Goal: Transaction & Acquisition: Purchase product/service

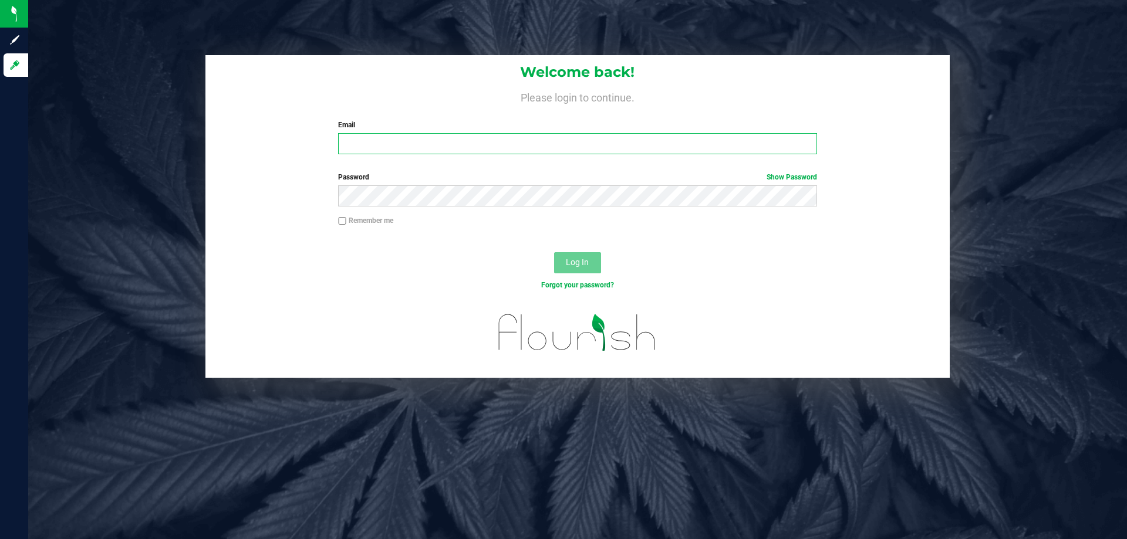
click at [393, 144] on input "Email" at bounding box center [577, 143] width 478 height 21
type input "[EMAIL_ADDRESS][DOMAIN_NAME]"
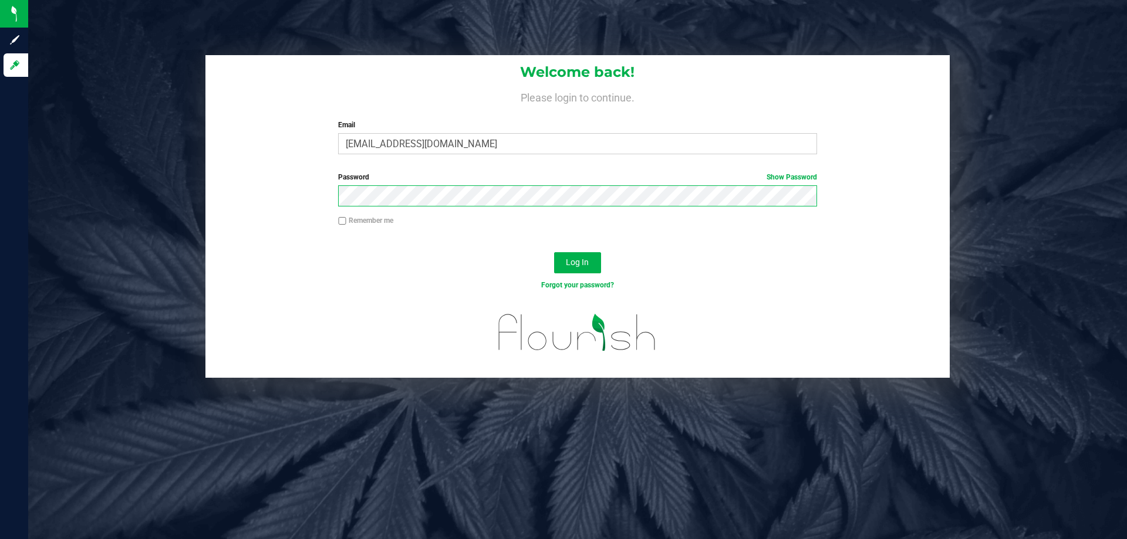
click at [554, 252] on button "Log In" at bounding box center [577, 262] width 47 height 21
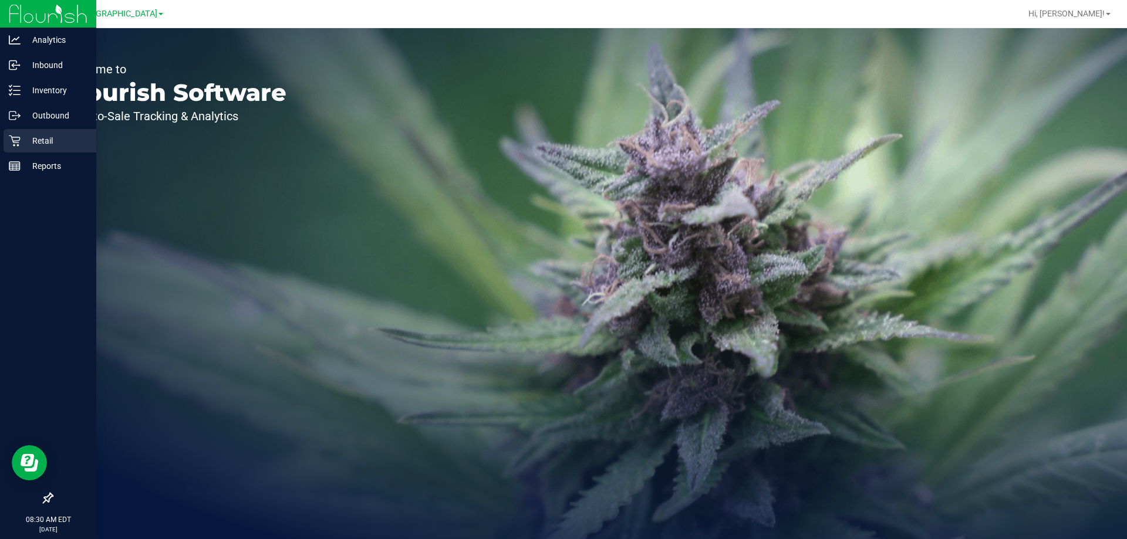
click at [21, 143] on p "Retail" at bounding box center [56, 141] width 70 height 14
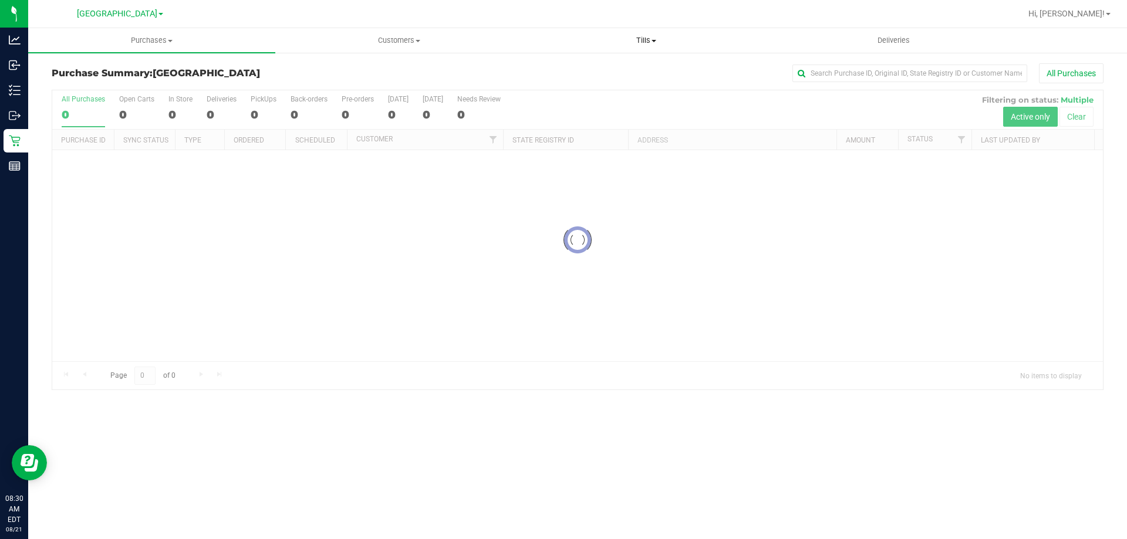
click at [644, 40] on span "Tills" at bounding box center [646, 40] width 246 height 11
click at [641, 62] on ul "Manage tills Reconcile e-payments" at bounding box center [645, 77] width 247 height 49
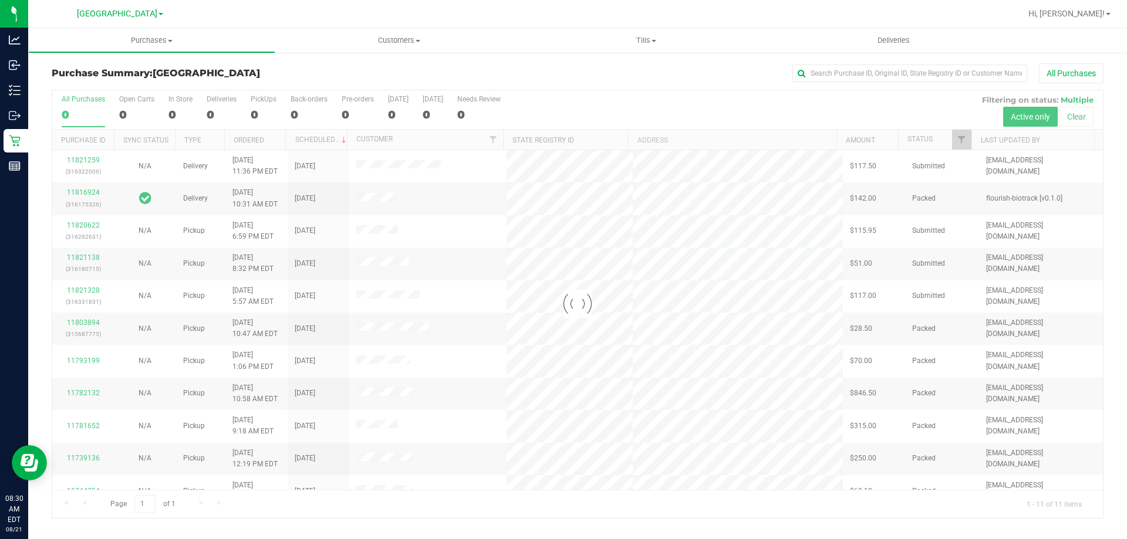
click at [638, 67] on div "All Purchases" at bounding box center [752, 73] width 701 height 20
click at [651, 36] on span "Tills" at bounding box center [645, 40] width 247 height 11
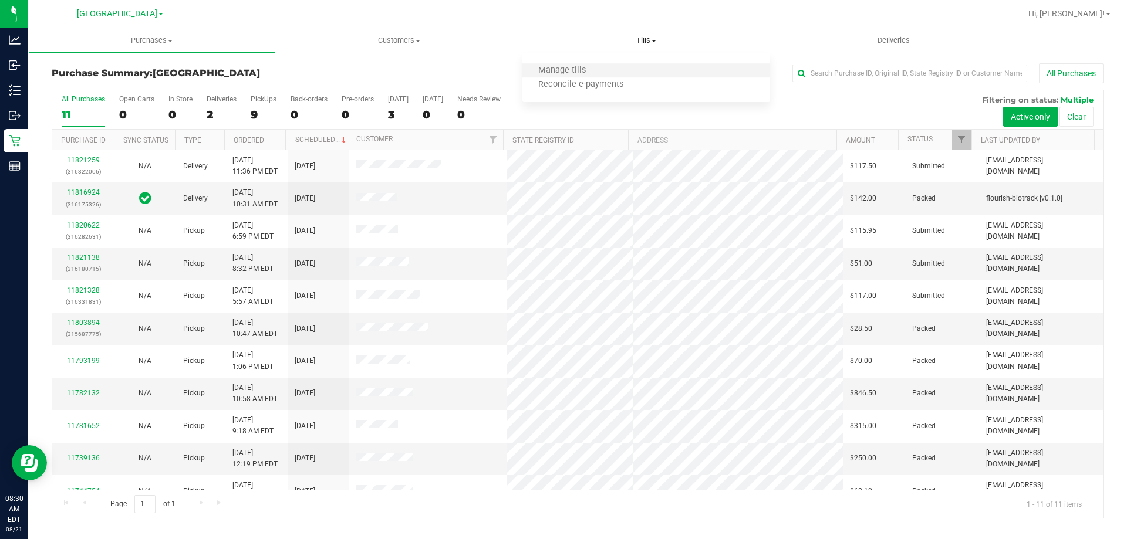
click at [611, 69] on li "Manage tills" at bounding box center [645, 71] width 247 height 14
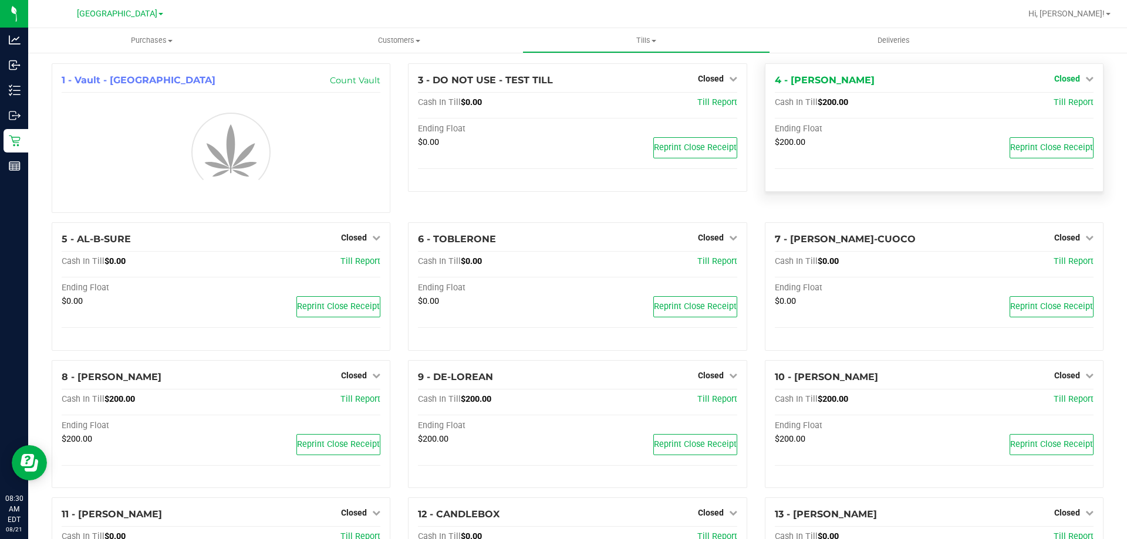
click at [1085, 82] on icon at bounding box center [1089, 79] width 8 height 8
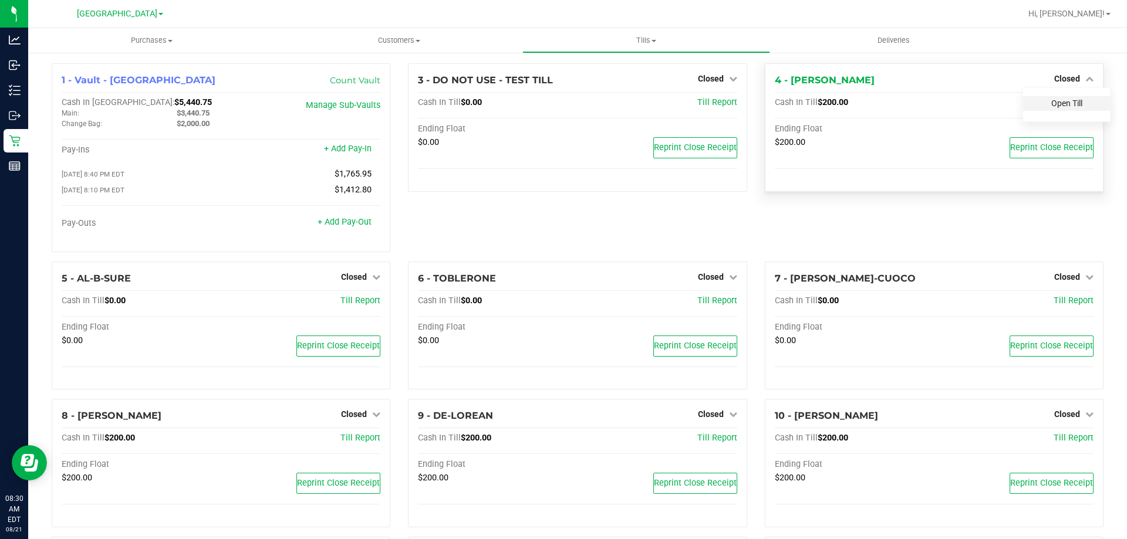
click at [1066, 103] on link "Open Till" at bounding box center [1066, 103] width 31 height 9
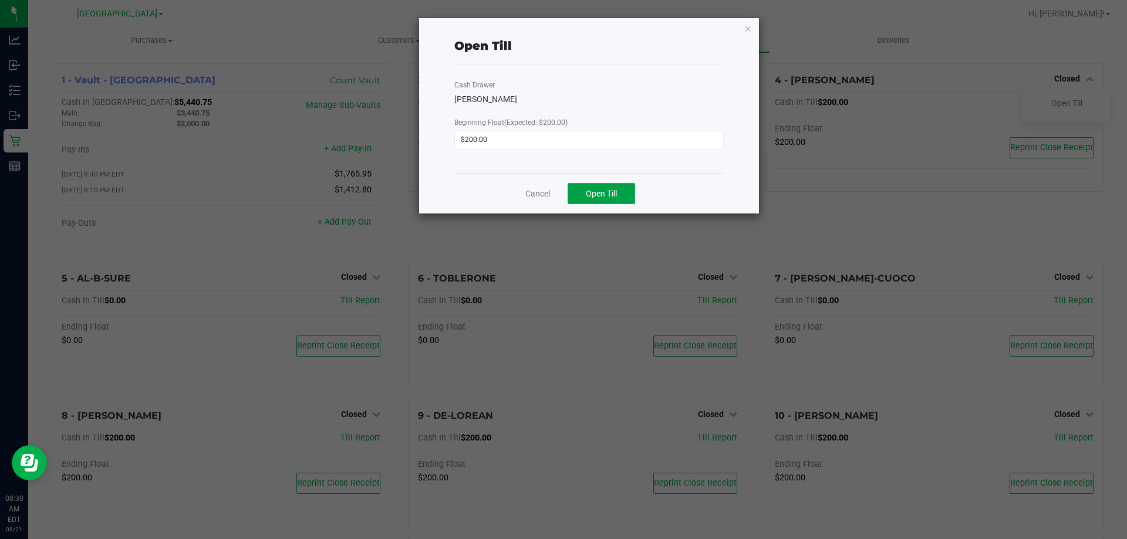
click at [583, 190] on button "Open Till" at bounding box center [600, 193] width 67 height 21
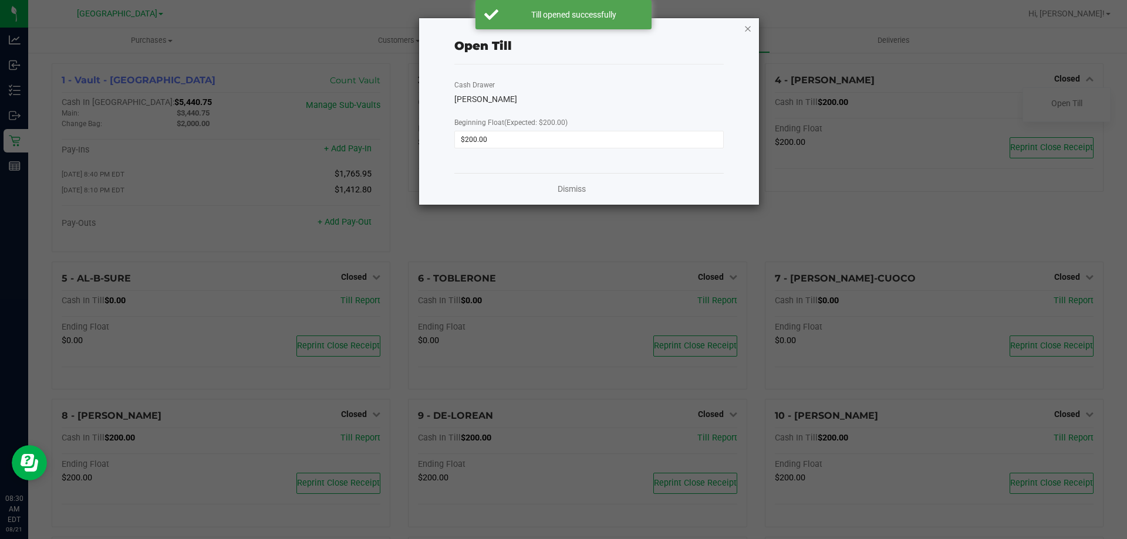
click at [748, 25] on icon "button" at bounding box center [747, 28] width 8 height 14
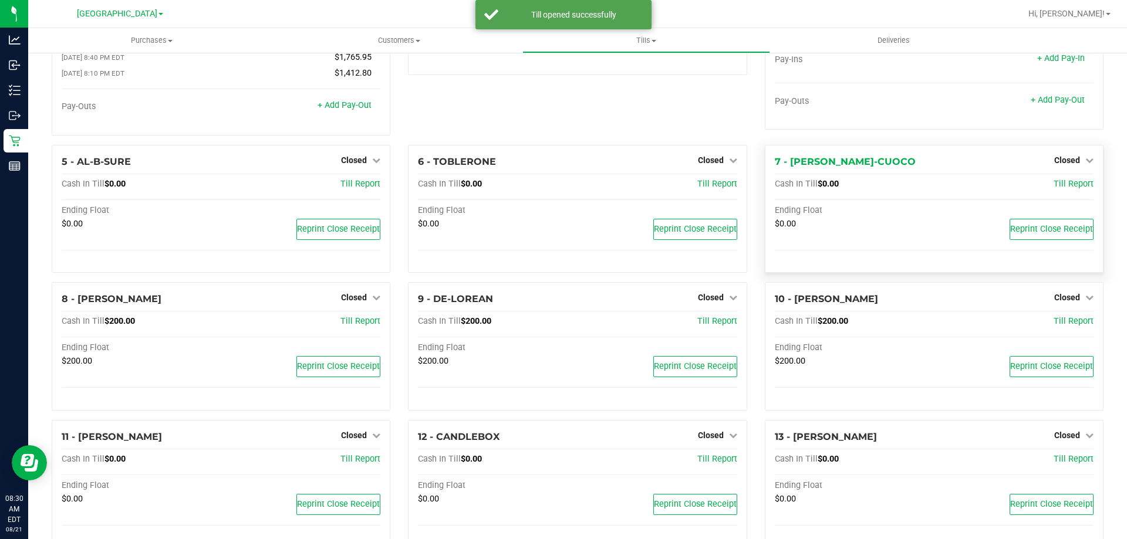
scroll to position [117, 0]
click at [1067, 300] on span "Closed" at bounding box center [1067, 296] width 26 height 9
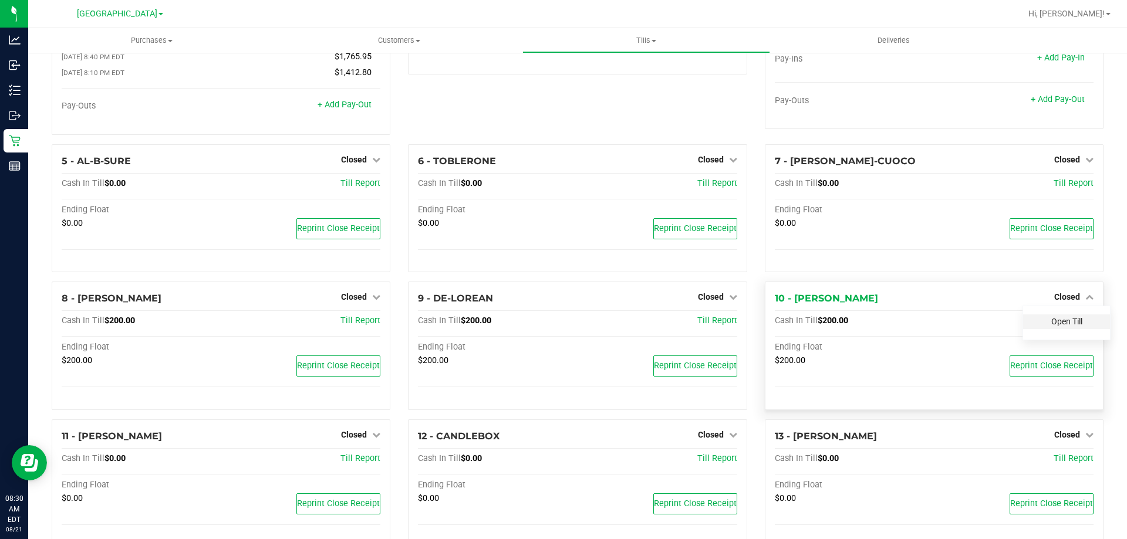
click at [1056, 319] on link "Open Till" at bounding box center [1066, 321] width 31 height 9
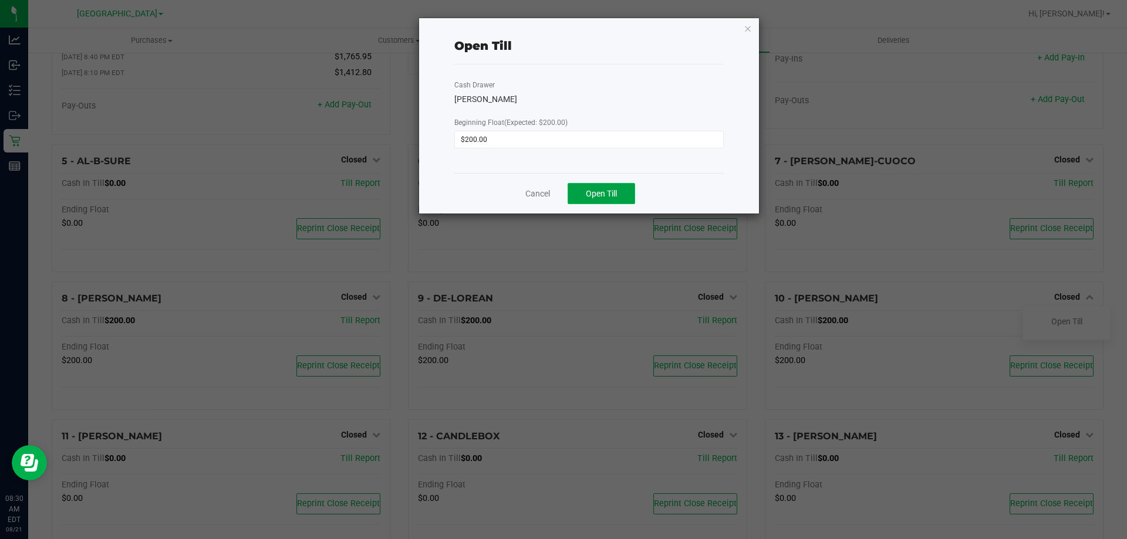
click at [625, 185] on button "Open Till" at bounding box center [600, 193] width 67 height 21
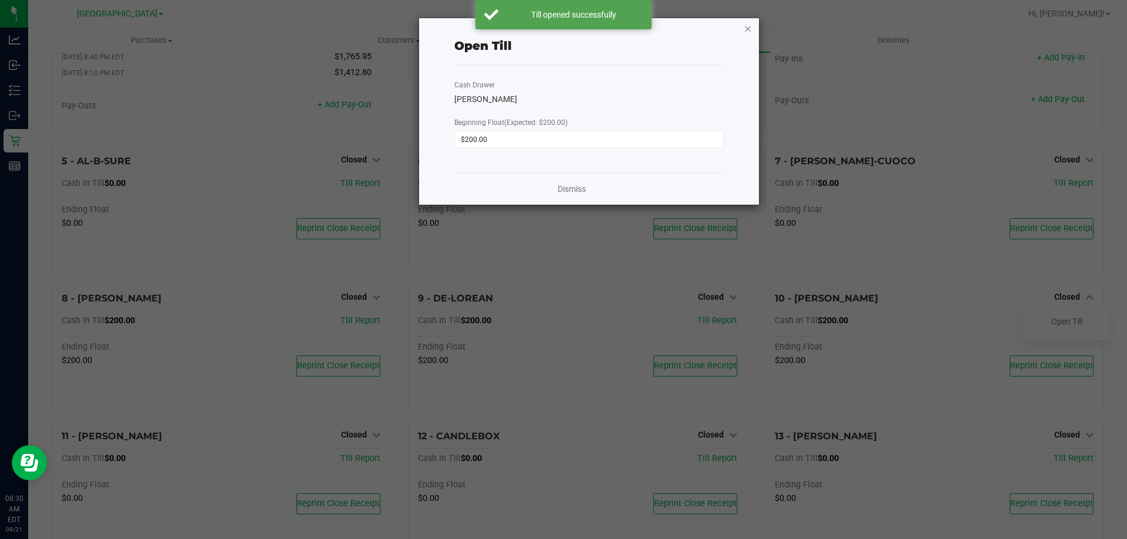
click at [749, 29] on icon "button" at bounding box center [747, 28] width 8 height 14
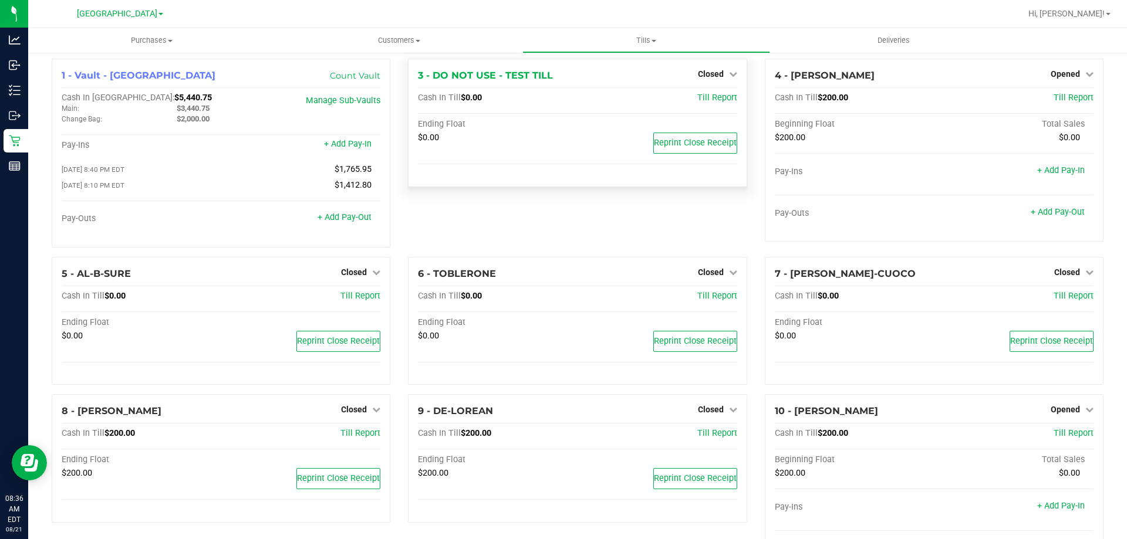
scroll to position [0, 0]
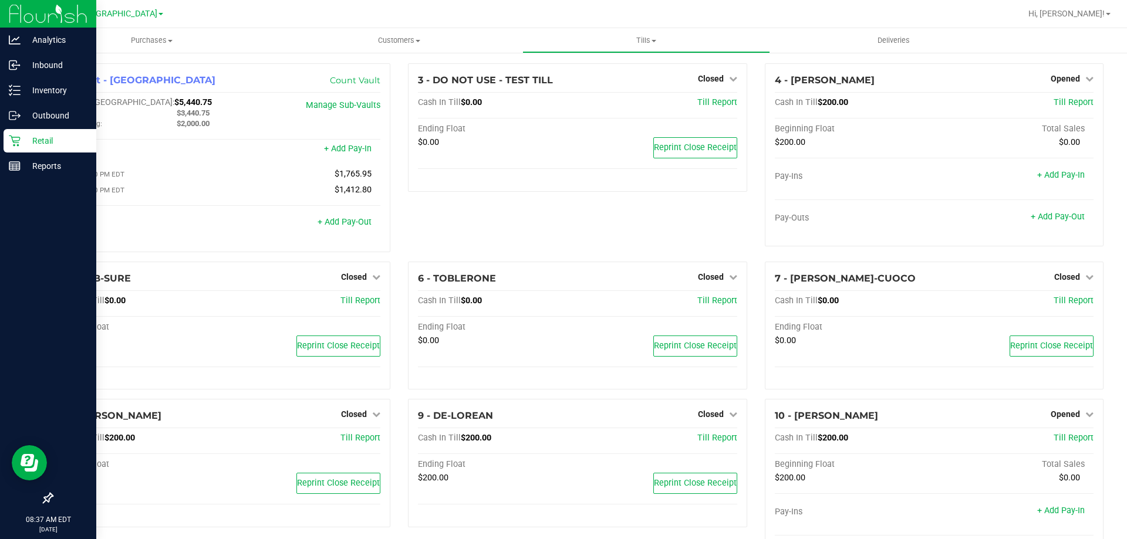
click at [39, 131] on div "Retail" at bounding box center [50, 140] width 93 height 23
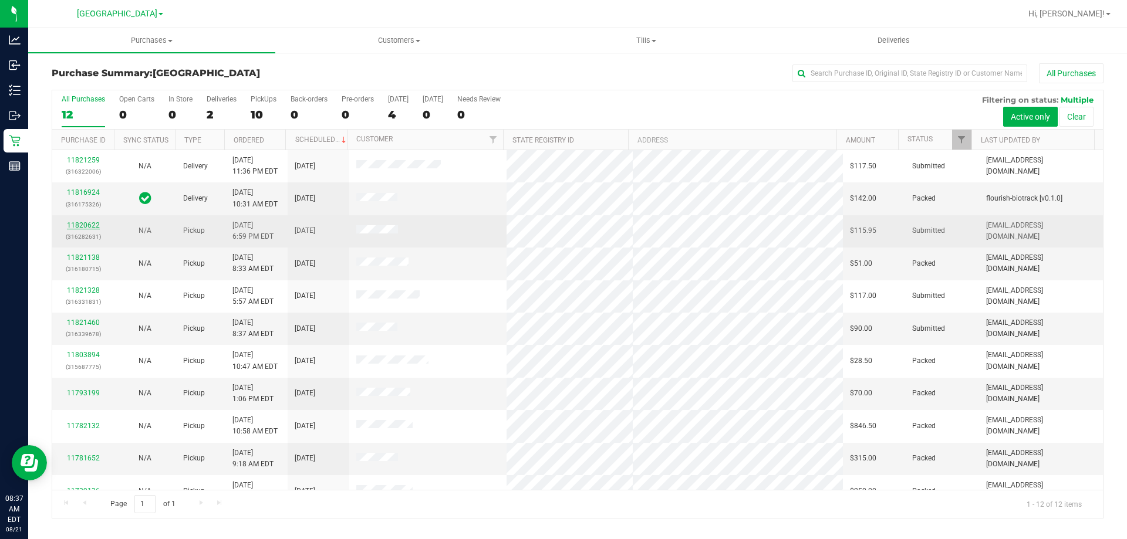
click at [84, 227] on link "11820622" at bounding box center [83, 225] width 33 height 8
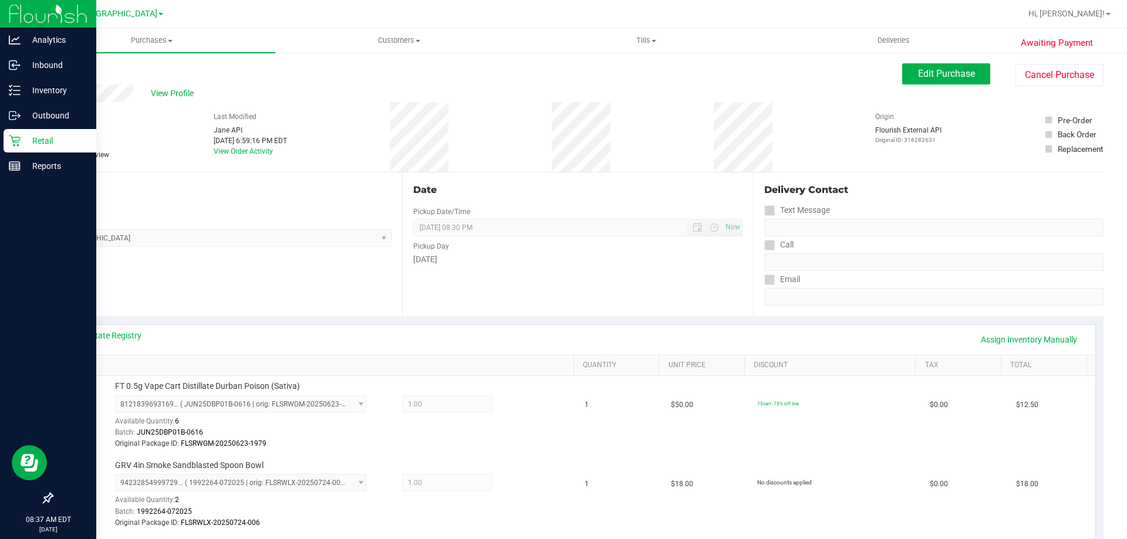
click at [21, 143] on p "Retail" at bounding box center [56, 141] width 70 height 14
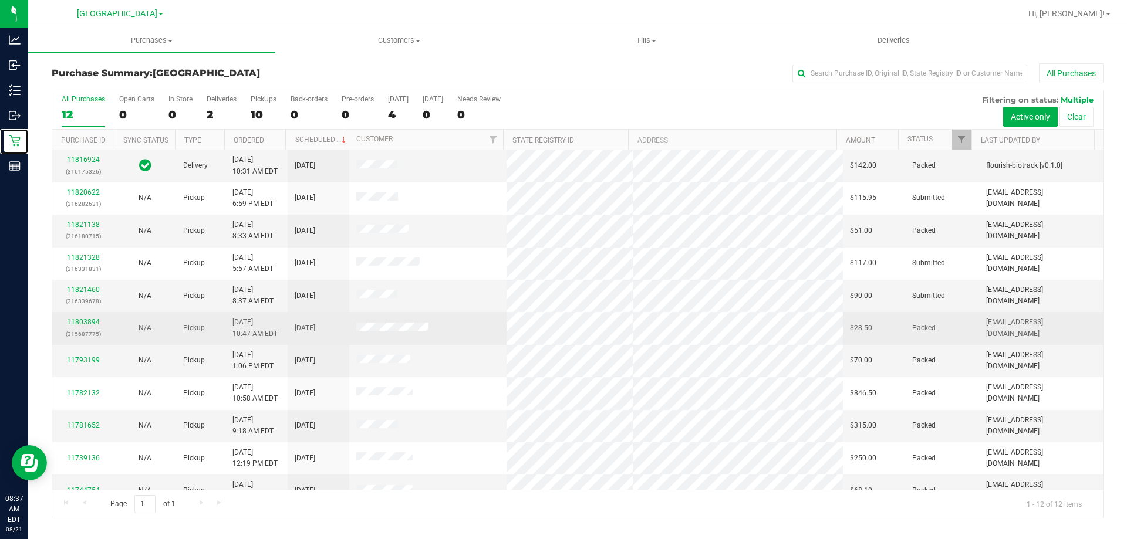
scroll to position [50, 0]
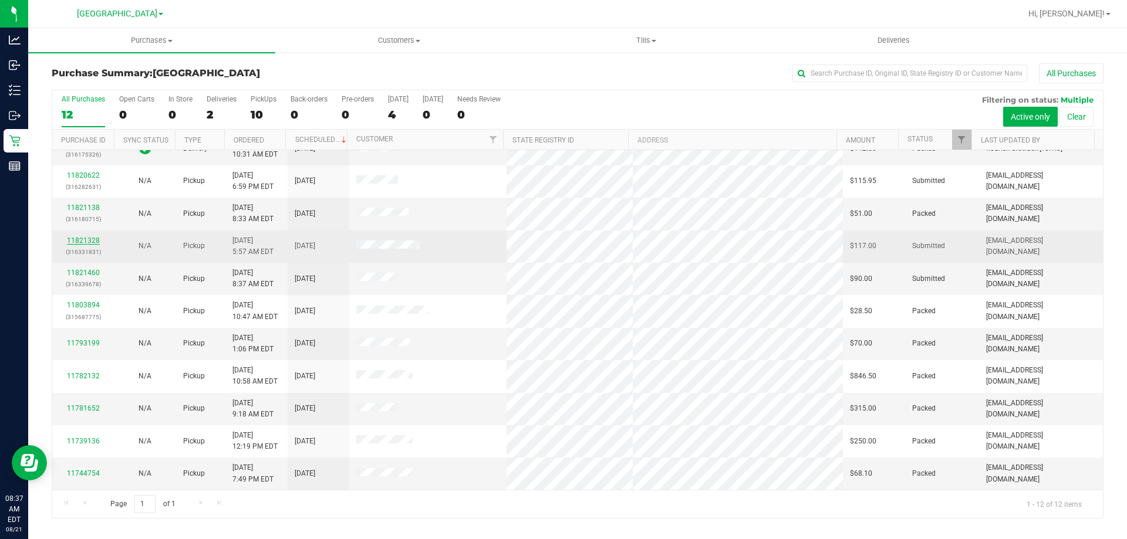
click at [77, 241] on link "11821328" at bounding box center [83, 240] width 33 height 8
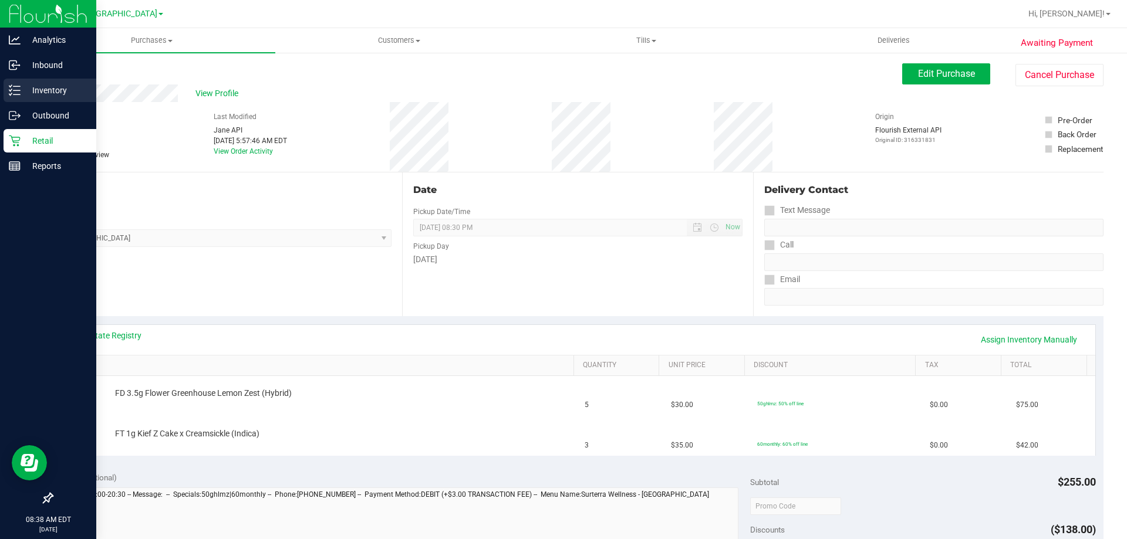
click at [11, 94] on icon at bounding box center [15, 90] width 12 height 12
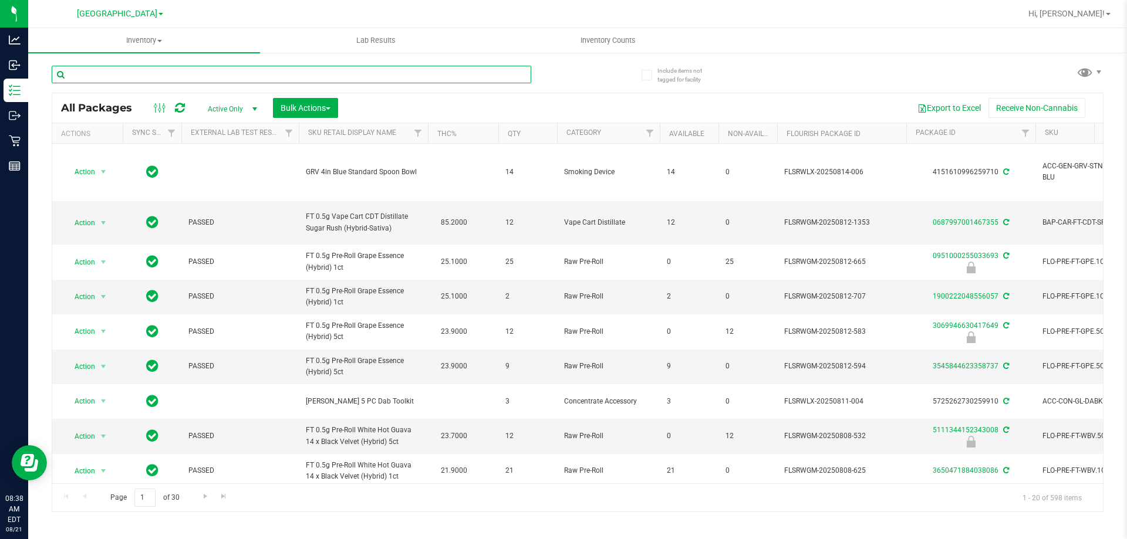
click at [216, 77] on input "text" at bounding box center [291, 75] width 479 height 18
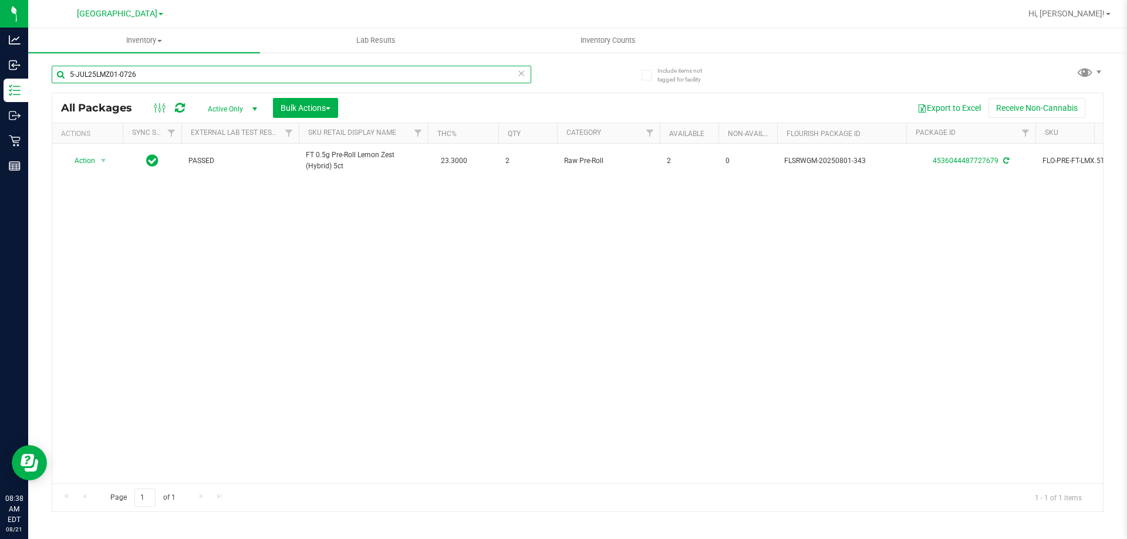
click at [163, 78] on input "5-JUL25LMZ01-0726" at bounding box center [291, 75] width 479 height 18
type input "5-JUN25LMN02-0627"
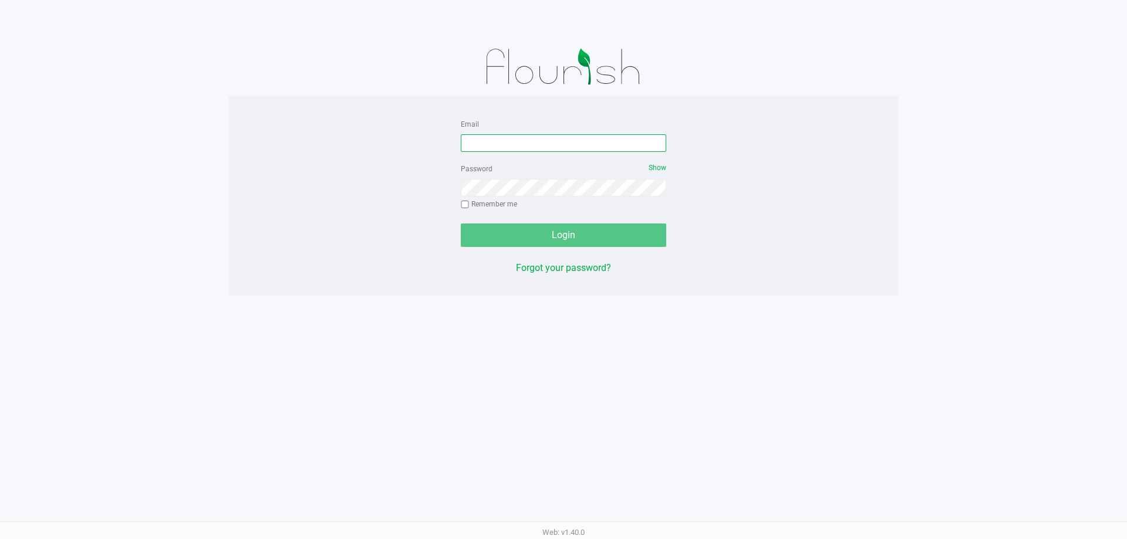
click at [598, 146] on input "Email" at bounding box center [563, 143] width 205 height 18
type input "[EMAIL_ADDRESS][DOMAIN_NAME]"
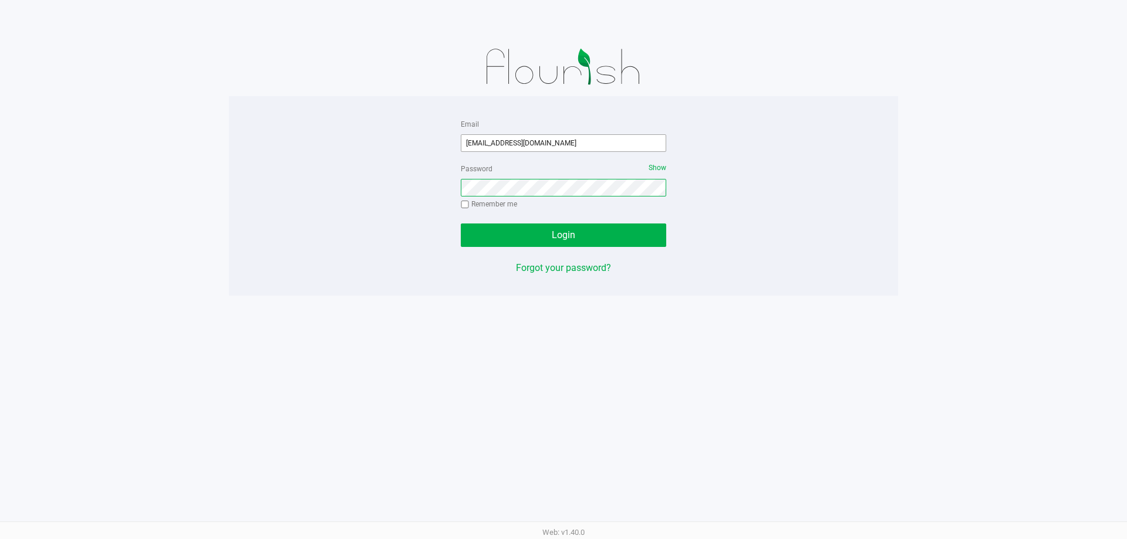
click at [461, 224] on button "Login" at bounding box center [563, 235] width 205 height 23
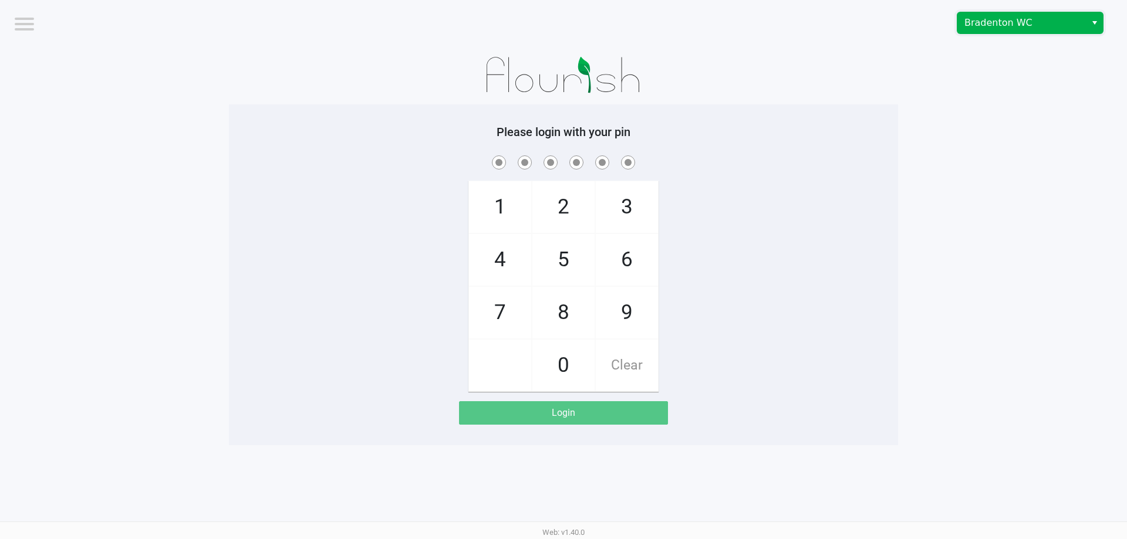
click at [989, 30] on span "Bradenton WC" at bounding box center [1021, 22] width 128 height 21
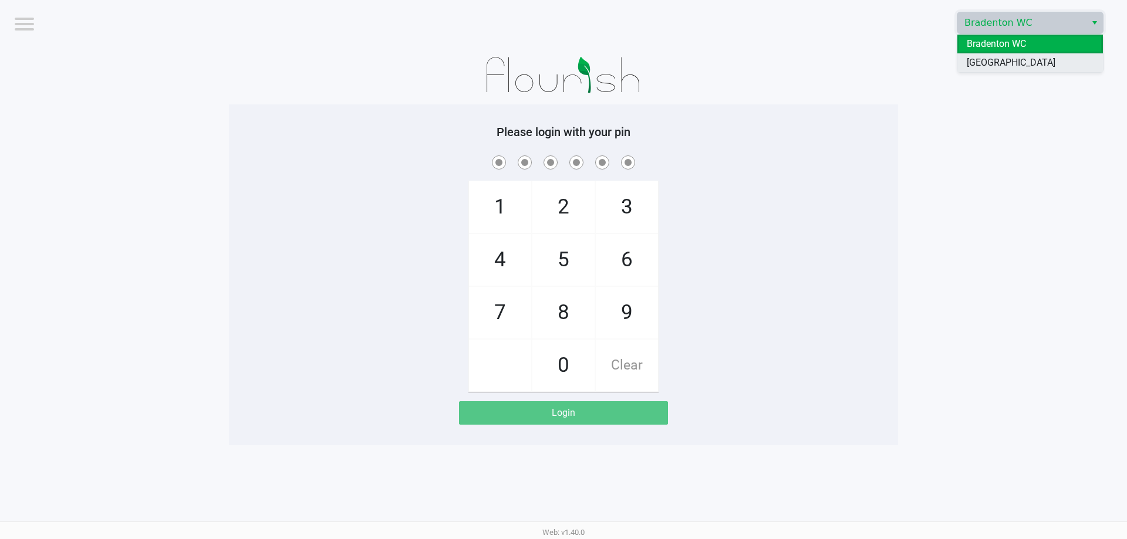
click at [989, 62] on span "[GEOGRAPHIC_DATA]" at bounding box center [1010, 63] width 89 height 14
click at [914, 154] on app-pos-login-wrapper "Logout North Port WC Please login with your pin 1 4 7 2 5 8 0 3 6 9 Clear Login" at bounding box center [563, 222] width 1127 height 445
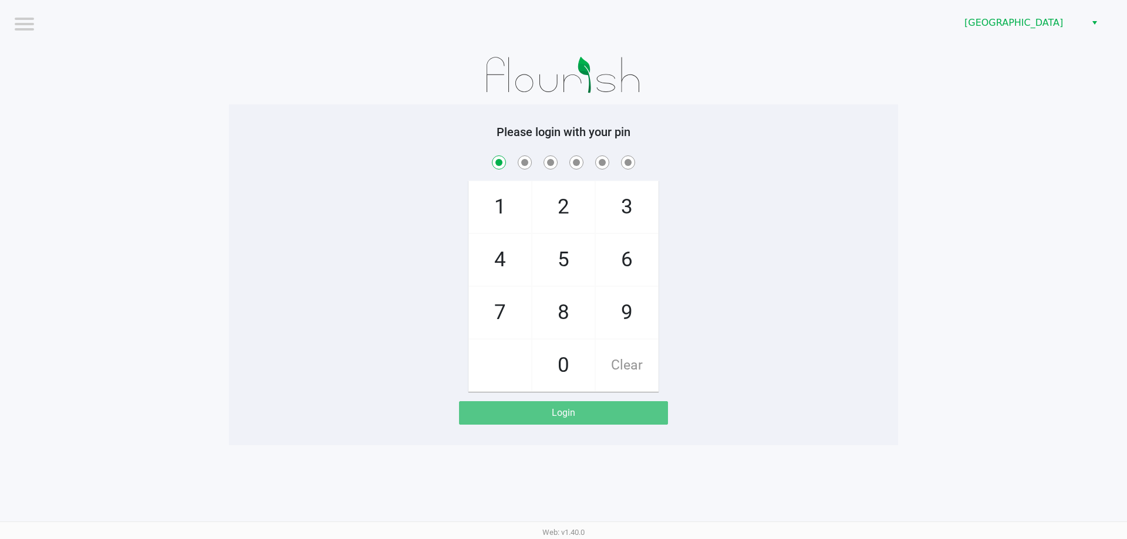
checkbox input "true"
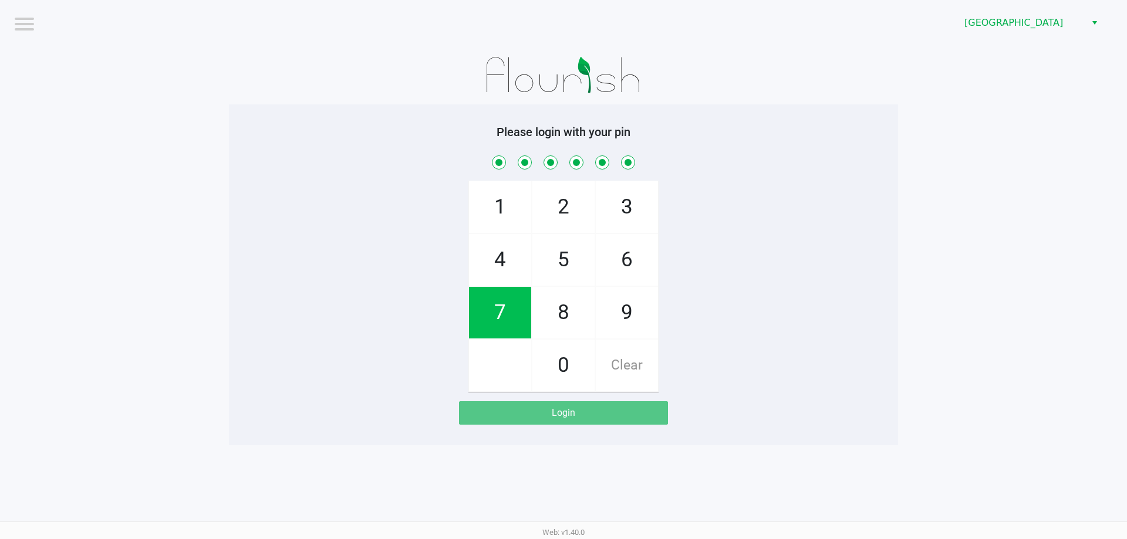
checkbox input "true"
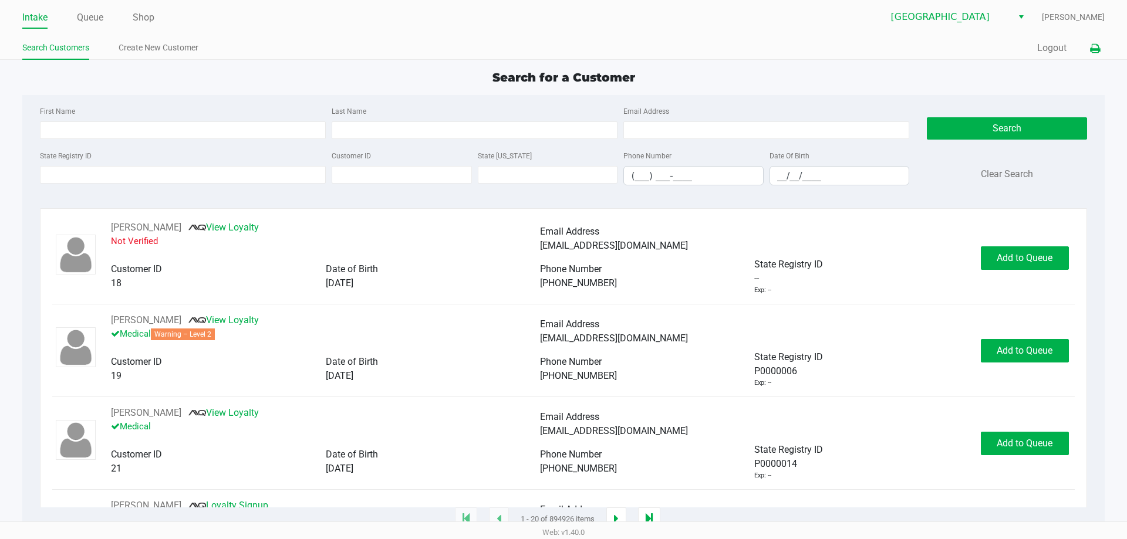
click at [1090, 45] on icon at bounding box center [1095, 49] width 10 height 8
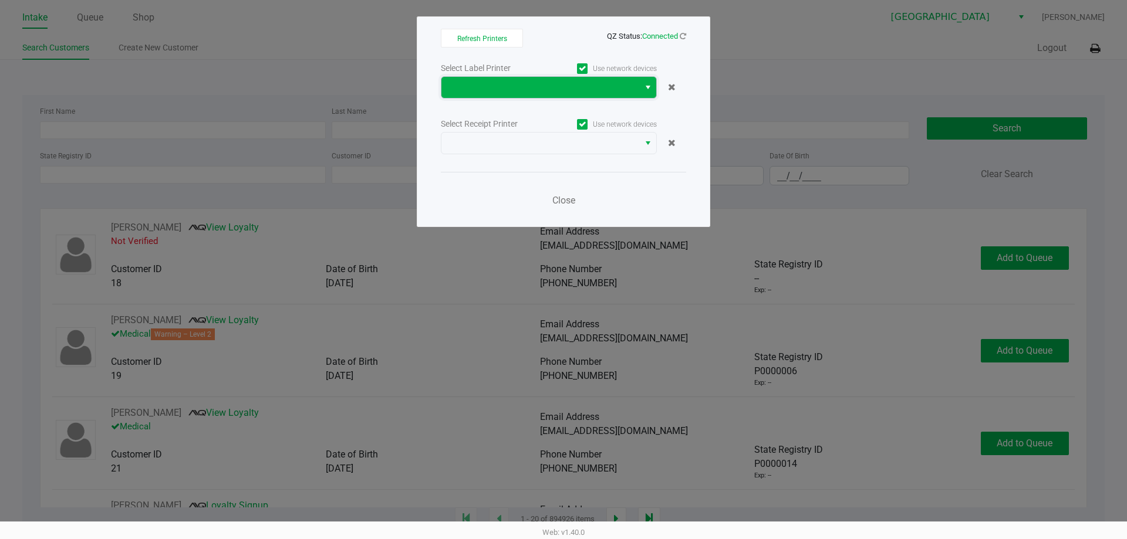
click at [555, 86] on span at bounding box center [540, 87] width 184 height 14
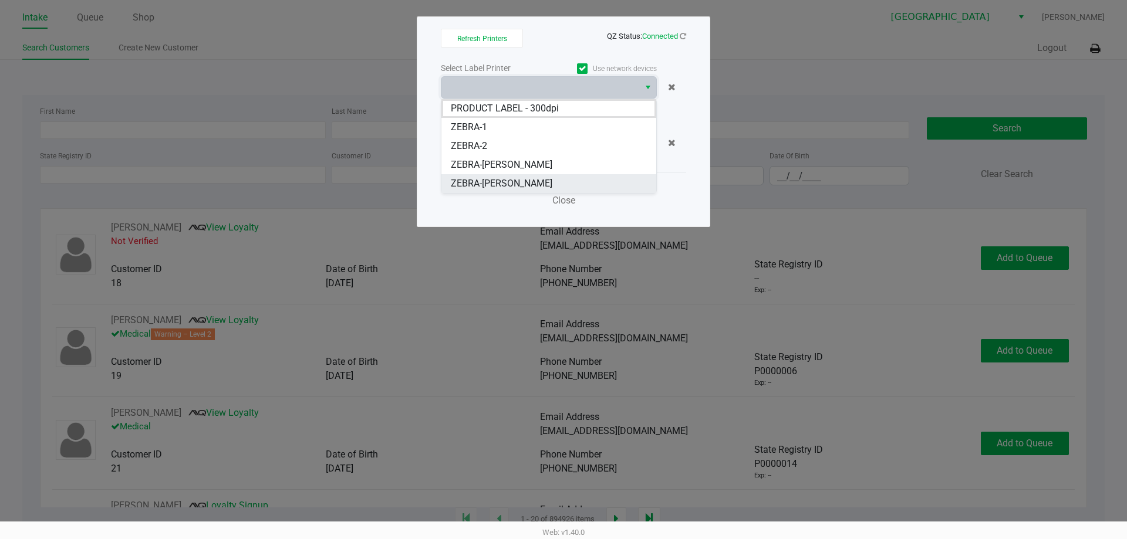
click at [523, 177] on span "ZEBRA-VANCE-JOY" at bounding box center [502, 184] width 102 height 14
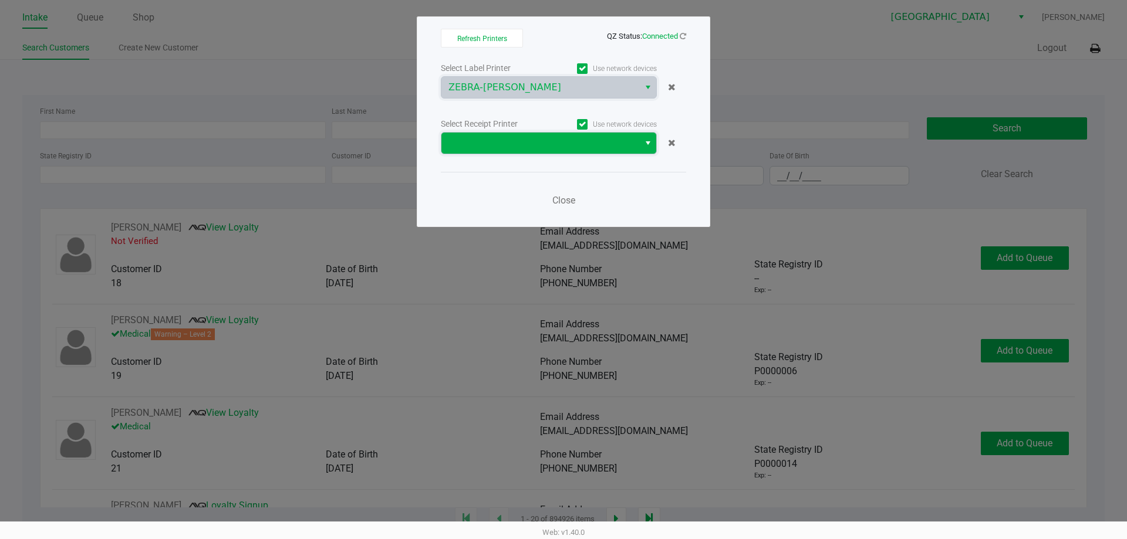
click at [560, 135] on span at bounding box center [540, 143] width 198 height 21
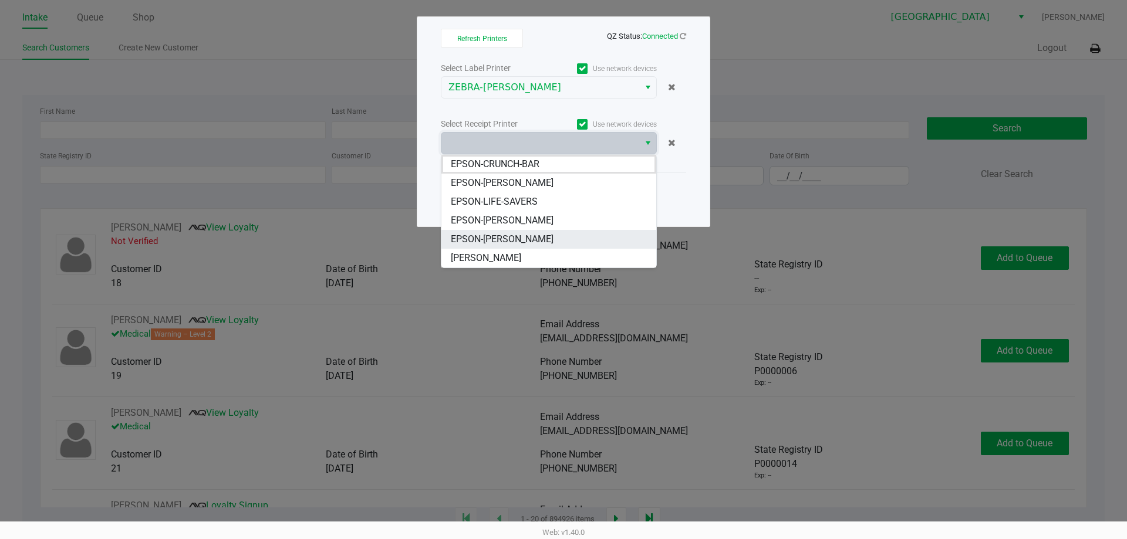
click at [552, 236] on li "EPSON-VANCE-JOY" at bounding box center [548, 239] width 215 height 19
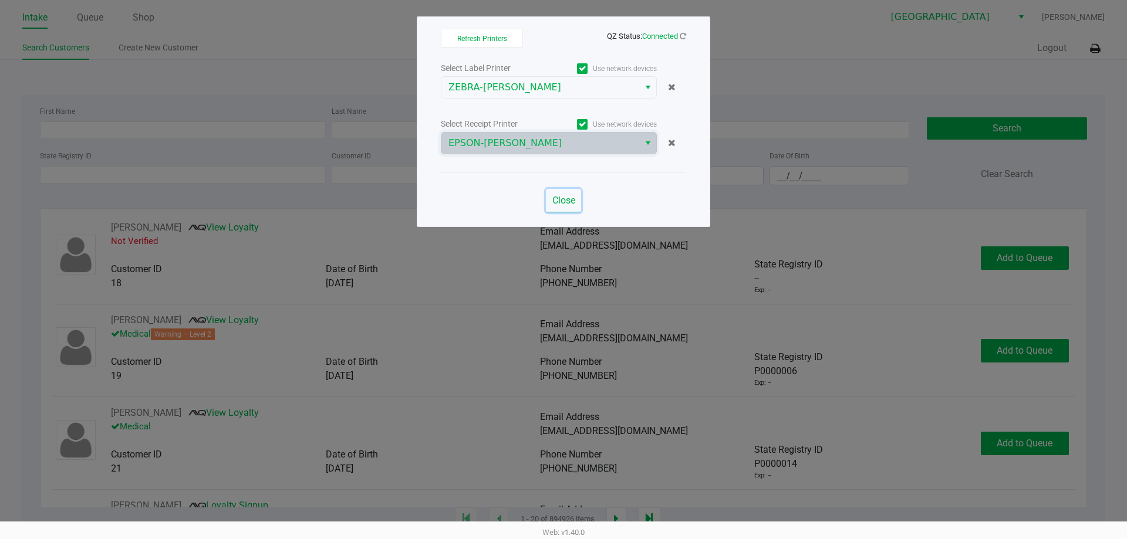
click at [570, 203] on span "Close" at bounding box center [563, 200] width 23 height 11
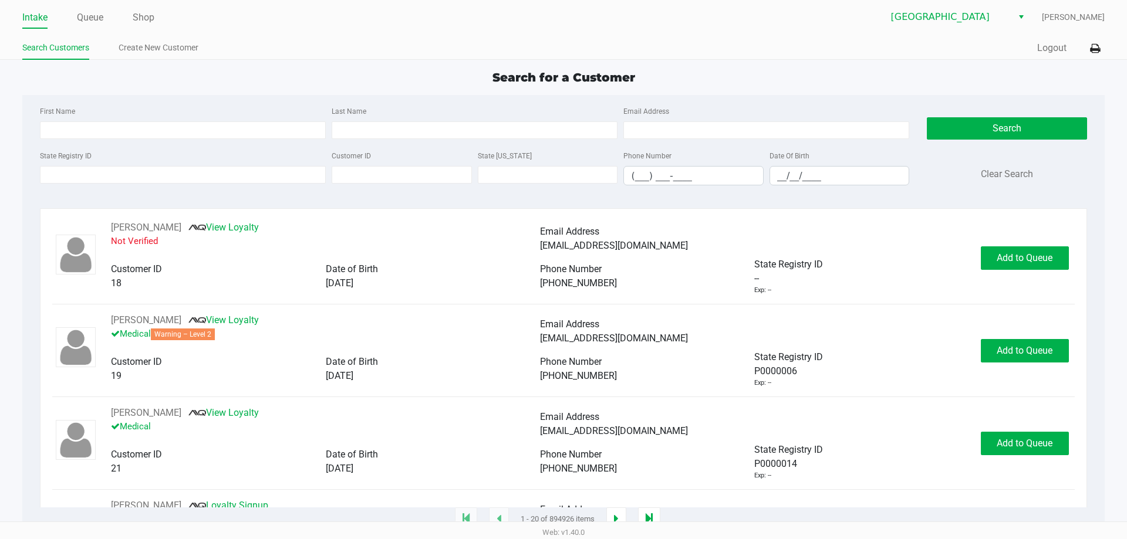
click at [215, 101] on div "First Name Last Name Email Address State Registry ID Customer ID State ID Phone…" at bounding box center [563, 149] width 1064 height 109
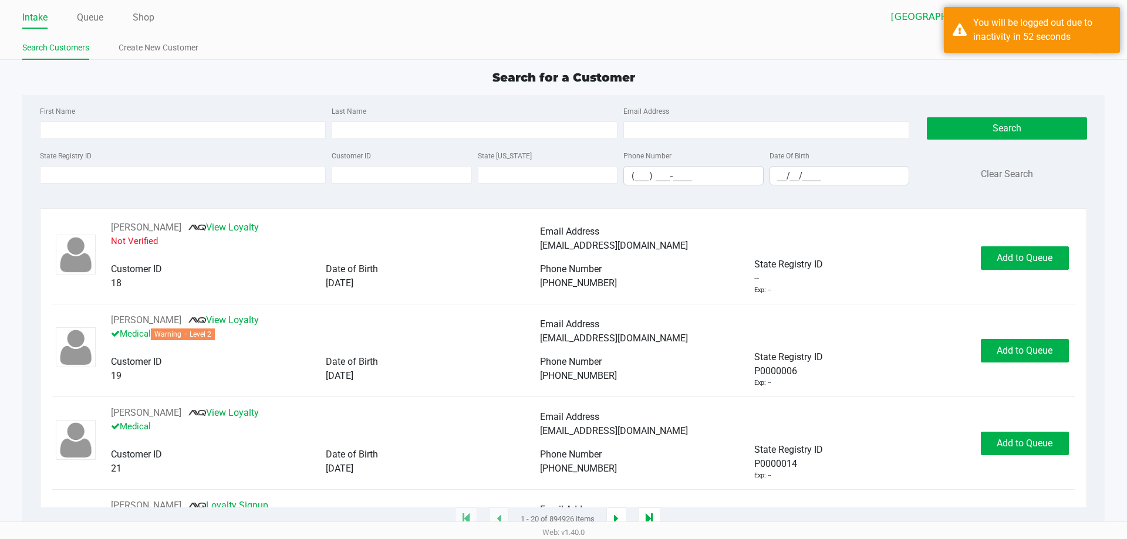
click at [804, 70] on div "Search for a Customer" at bounding box center [562, 78] width 1099 height 18
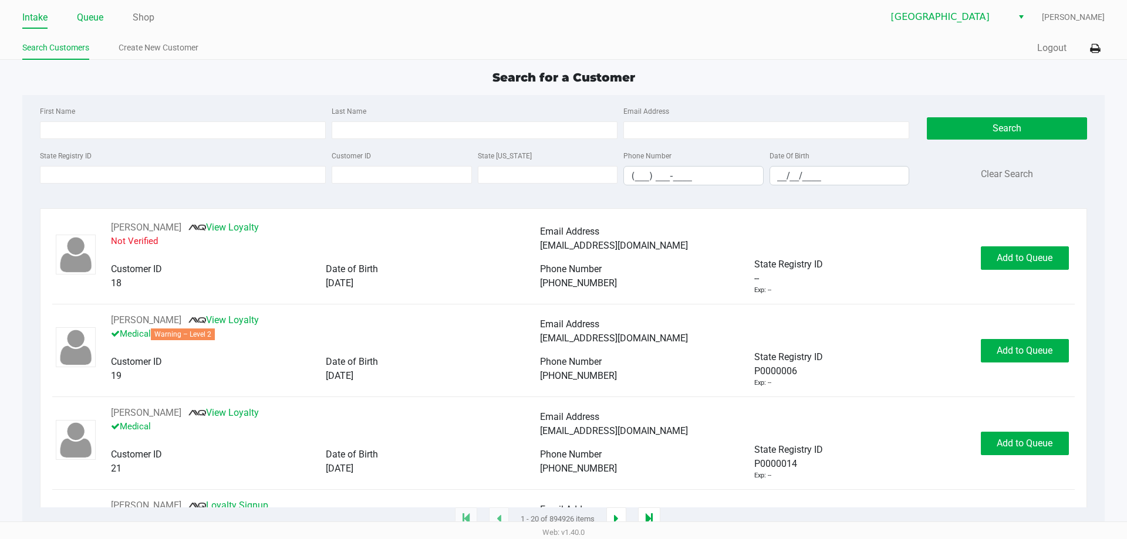
click at [83, 8] on li "Queue" at bounding box center [90, 18] width 26 height 21
click at [86, 11] on link "Queue" at bounding box center [90, 17] width 26 height 16
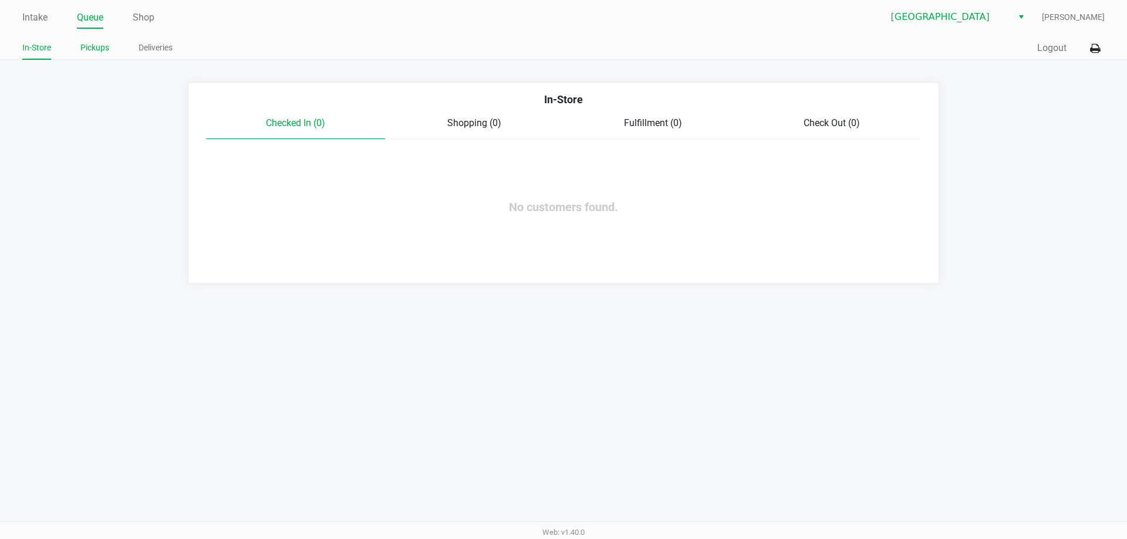
click at [104, 50] on link "Pickups" at bounding box center [94, 47] width 29 height 15
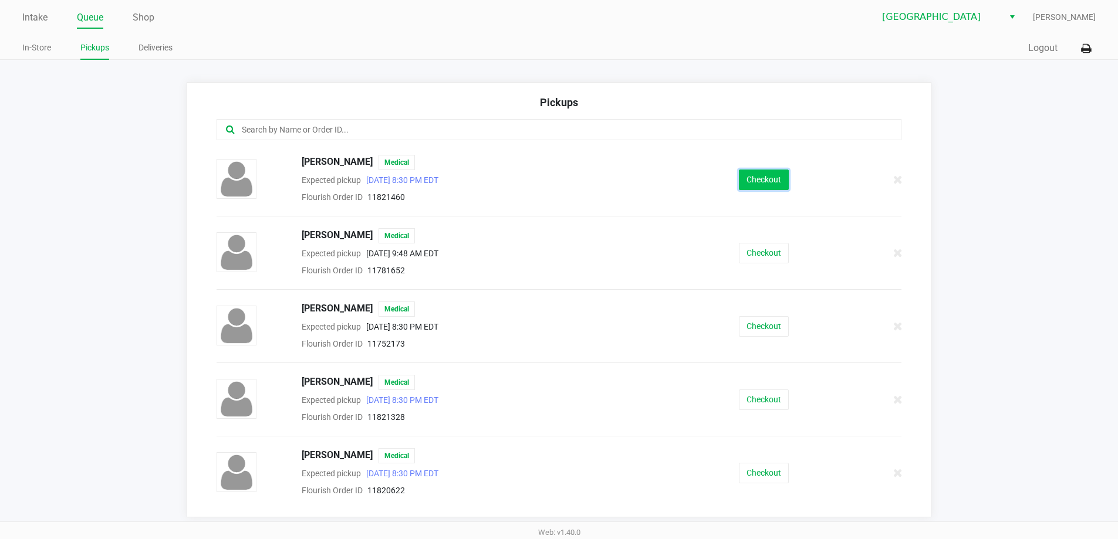
click at [749, 174] on button "Checkout" at bounding box center [764, 180] width 50 height 21
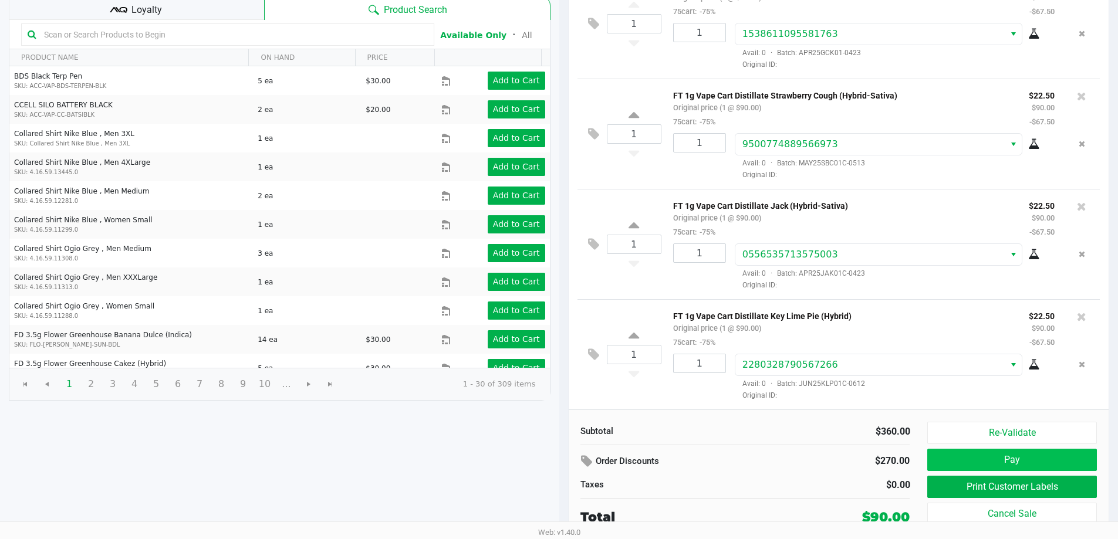
scroll to position [18, 0]
click at [950, 452] on button "Pay" at bounding box center [1011, 460] width 169 height 22
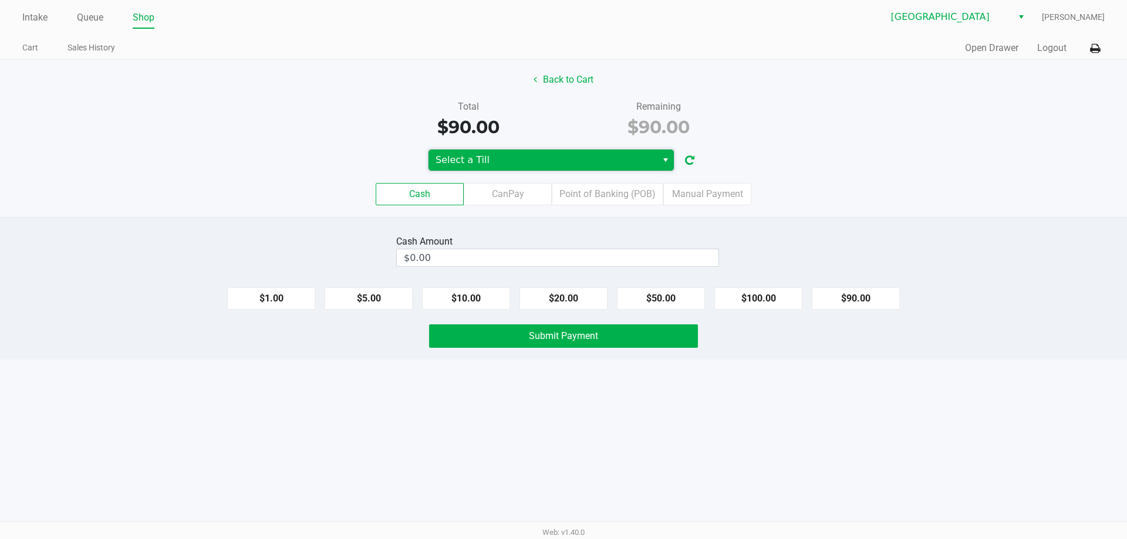
click at [500, 165] on span "Select a Till" at bounding box center [542, 160] width 214 height 14
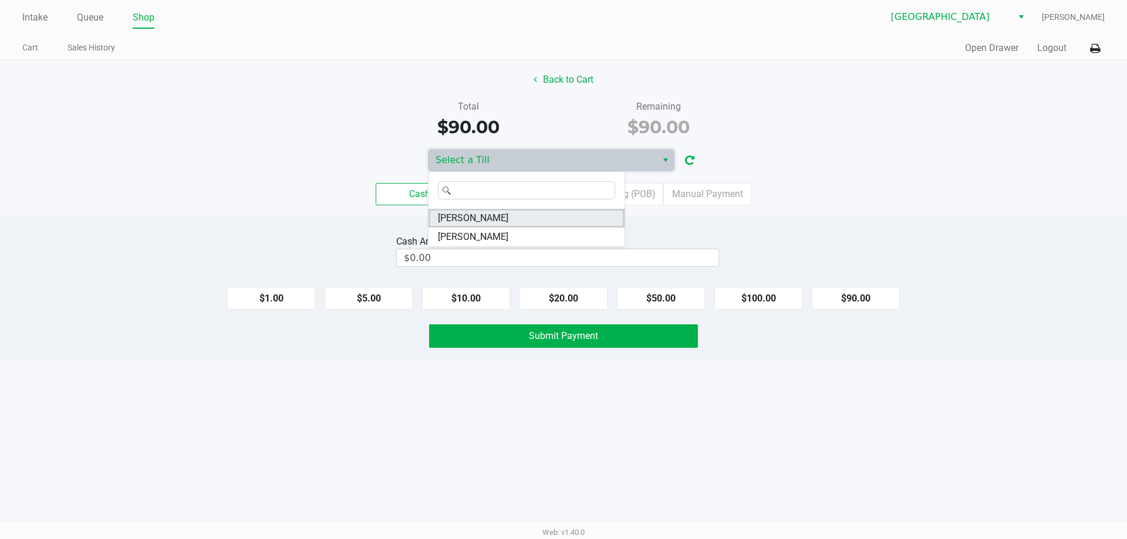
click at [497, 220] on li "[PERSON_NAME]" at bounding box center [526, 218] width 196 height 19
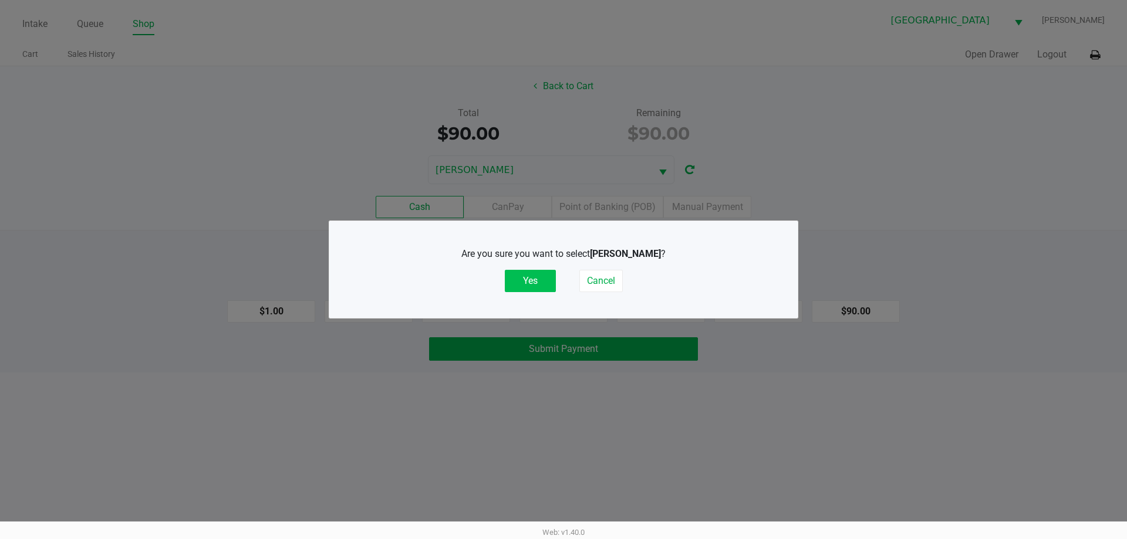
click at [535, 276] on button "Yes" at bounding box center [530, 281] width 51 height 22
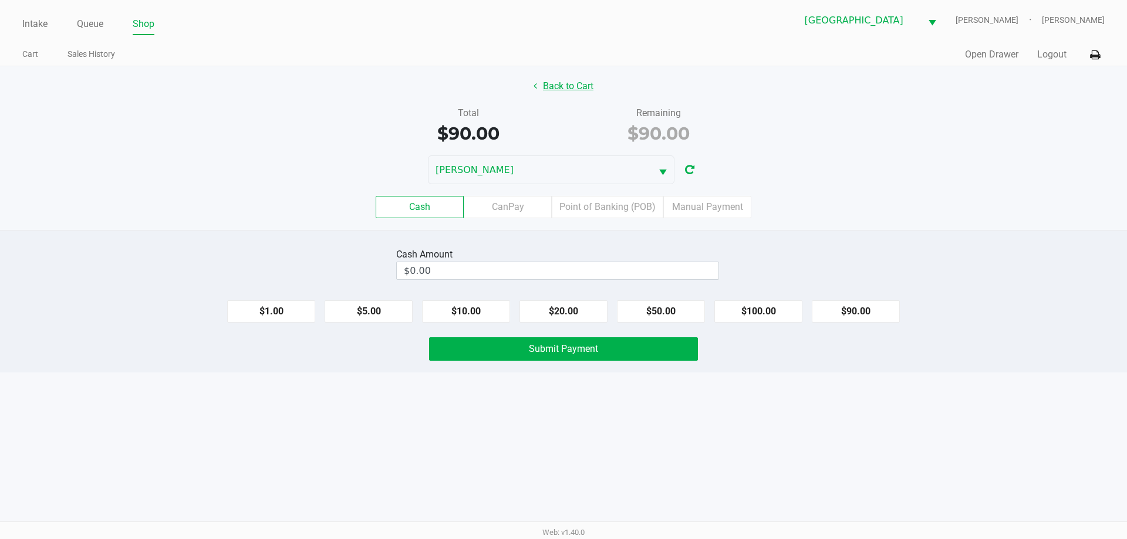
click at [562, 82] on button "Back to Cart" at bounding box center [563, 86] width 75 height 22
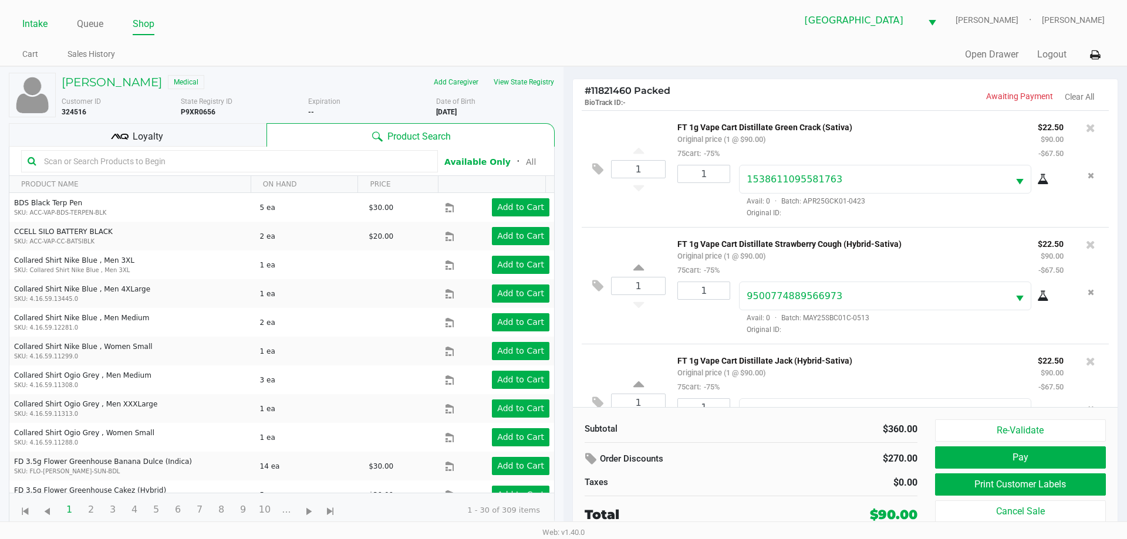
click at [38, 26] on link "Intake" at bounding box center [34, 24] width 25 height 16
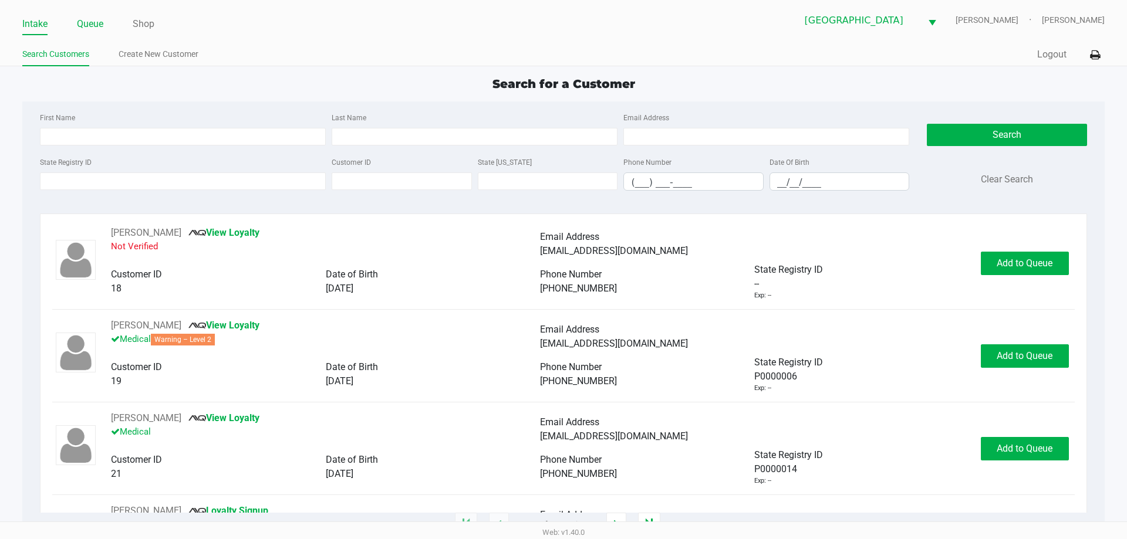
click at [94, 27] on link "Queue" at bounding box center [90, 24] width 26 height 16
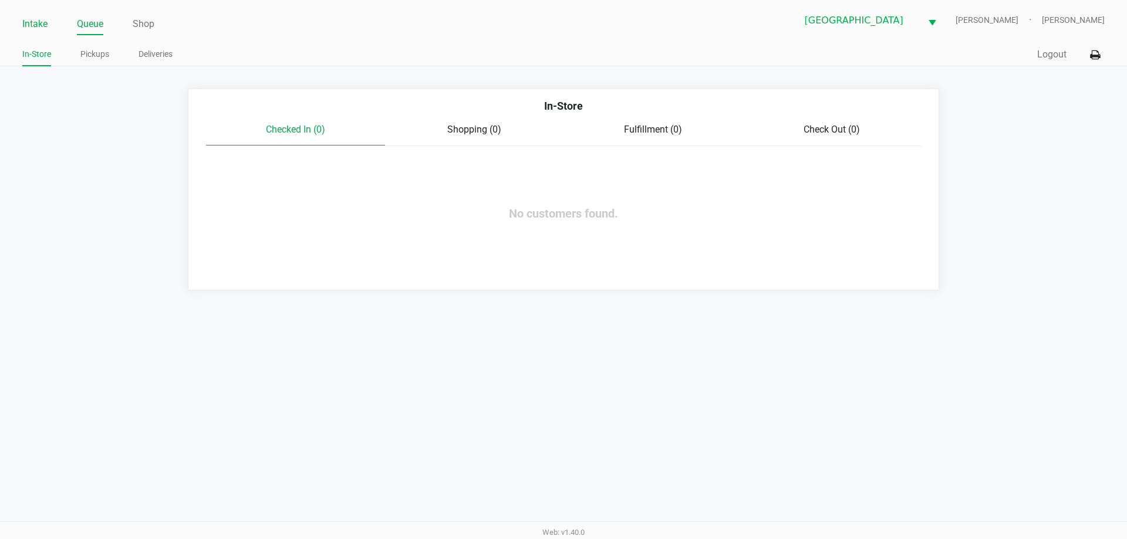
click at [38, 27] on link "Intake" at bounding box center [34, 24] width 25 height 16
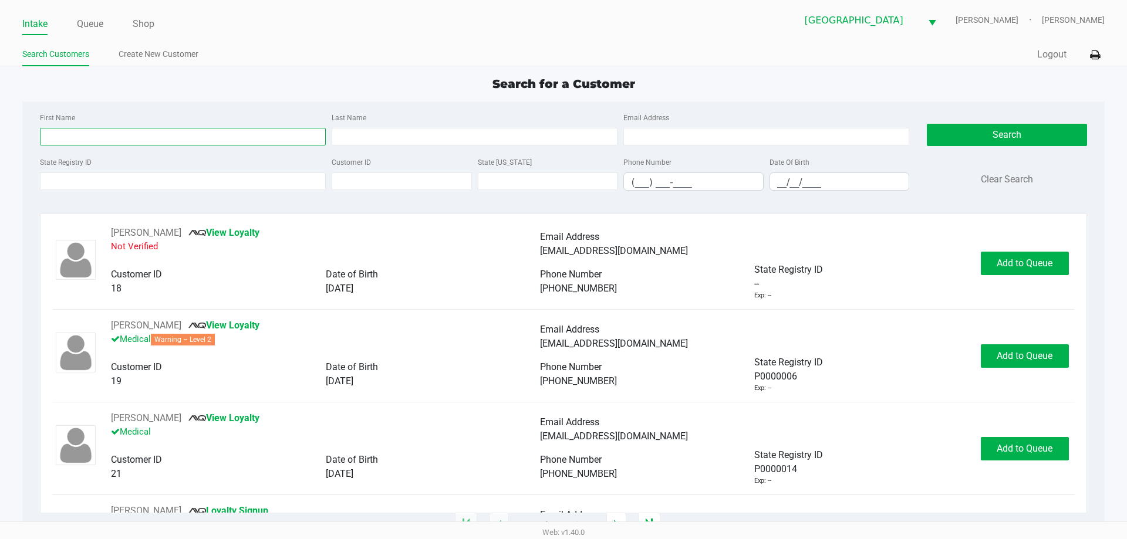
click at [76, 129] on input "First Name" at bounding box center [183, 137] width 286 height 18
type input "c"
click at [432, 90] on div "Search for a Customer" at bounding box center [562, 84] width 1099 height 18
click at [169, 180] on input "State Registry ID" at bounding box center [183, 182] width 286 height 18
click at [332, 74] on app-point-of-sale "Intake Queue Shop North Port WC VANCE-JOY chris Kaman Search Customers Create N…" at bounding box center [563, 262] width 1127 height 525
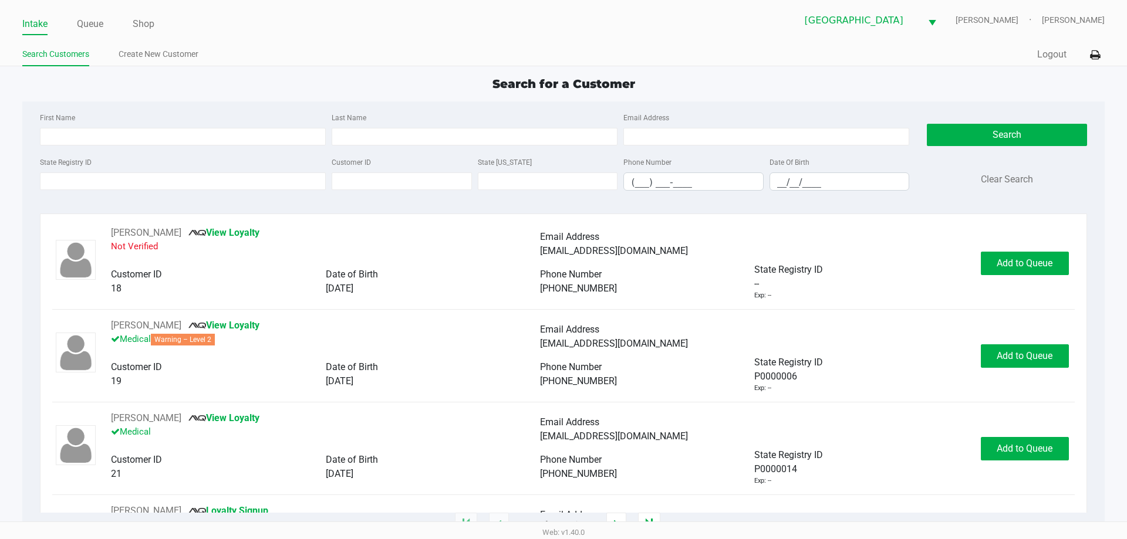
click at [338, 81] on div "Search for a Customer" at bounding box center [562, 84] width 1099 height 18
type input "TYLER"
type input "FARRIS"
type input "04/05/1992"
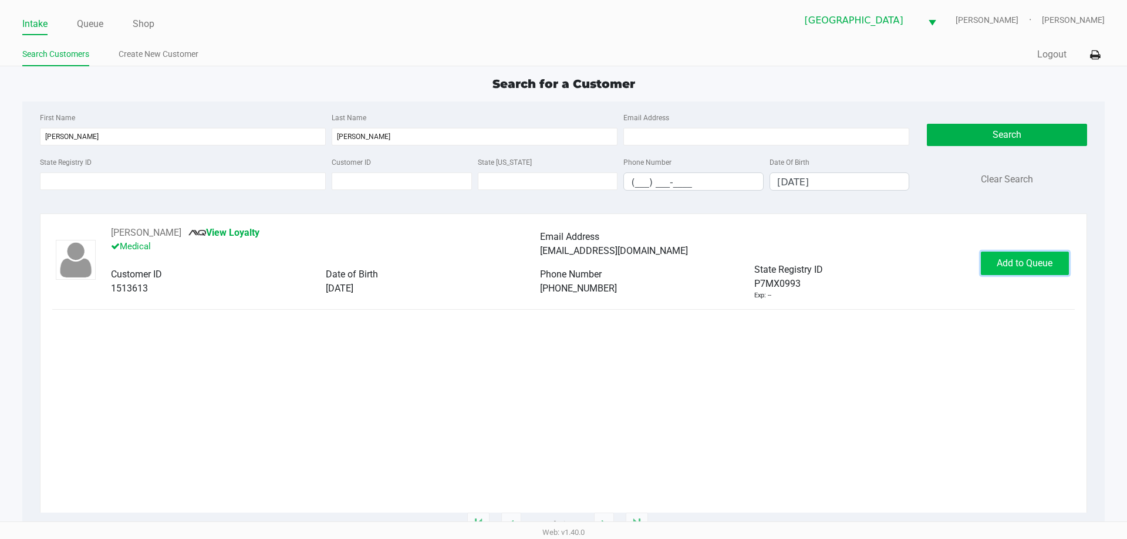
click at [996, 259] on span "Add to Queue" at bounding box center [1024, 263] width 56 height 11
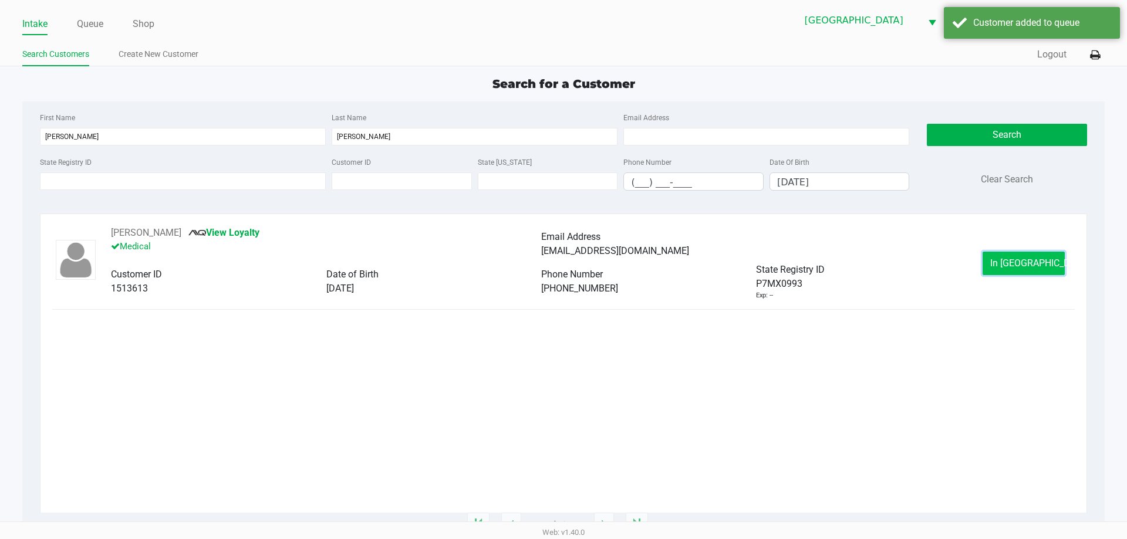
click at [1023, 265] on span "In Queue" at bounding box center [1039, 263] width 99 height 11
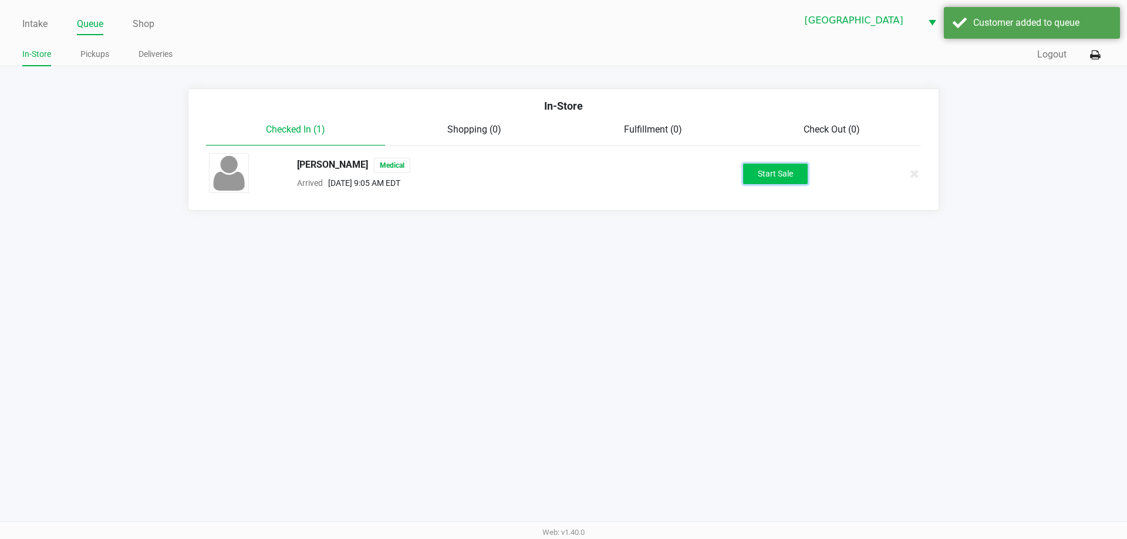
click at [756, 170] on button "Start Sale" at bounding box center [775, 174] width 65 height 21
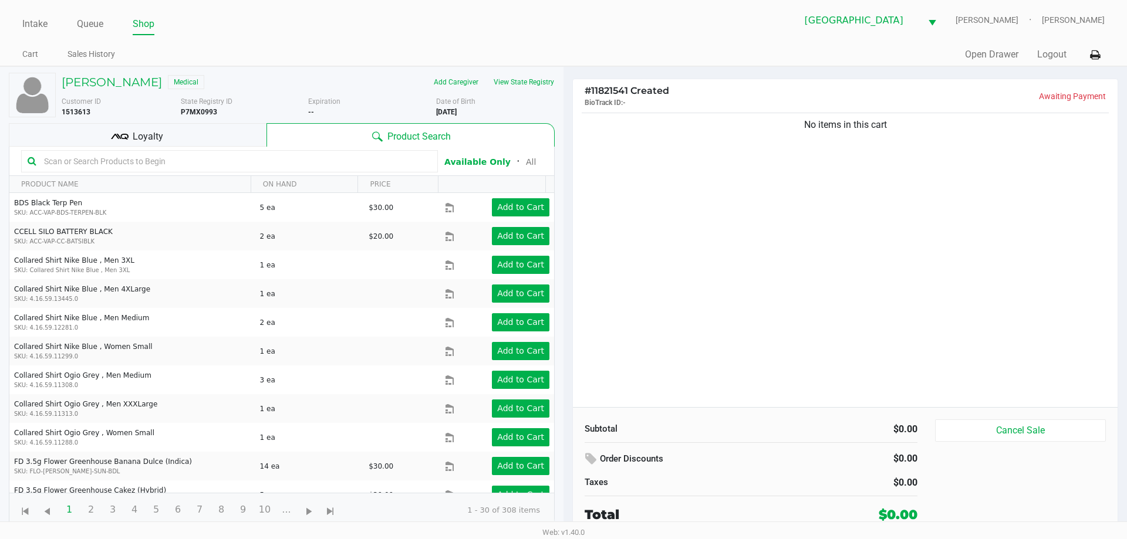
click at [828, 266] on div "No items in this cart" at bounding box center [845, 258] width 544 height 297
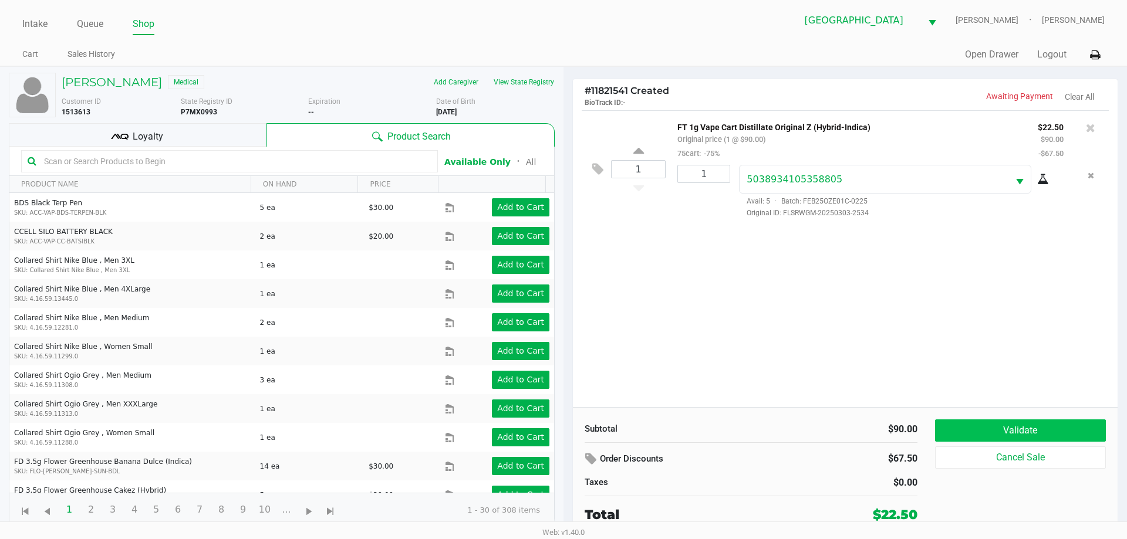
click at [1039, 436] on button "Validate" at bounding box center [1020, 431] width 171 height 22
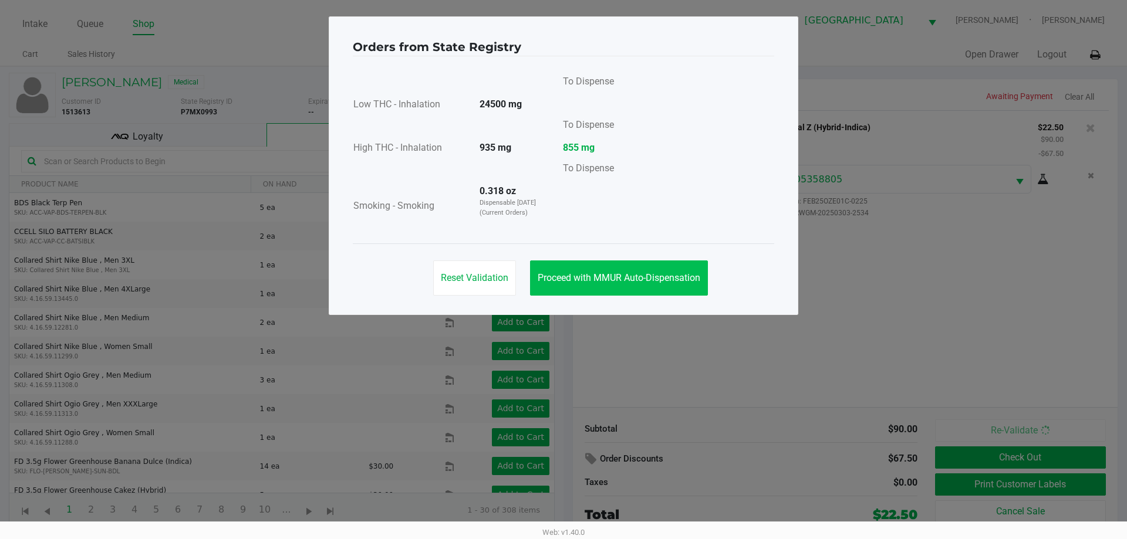
click at [661, 275] on span "Proceed with MMUR Auto-Dispensation" at bounding box center [618, 277] width 163 height 11
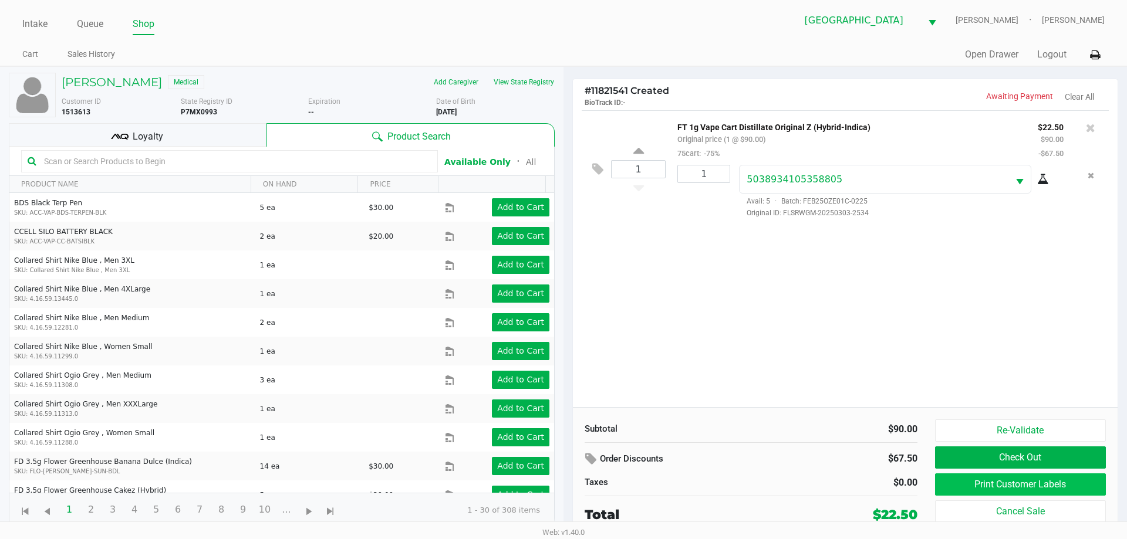
click at [1026, 484] on button "Print Customer Labels" at bounding box center [1020, 485] width 171 height 22
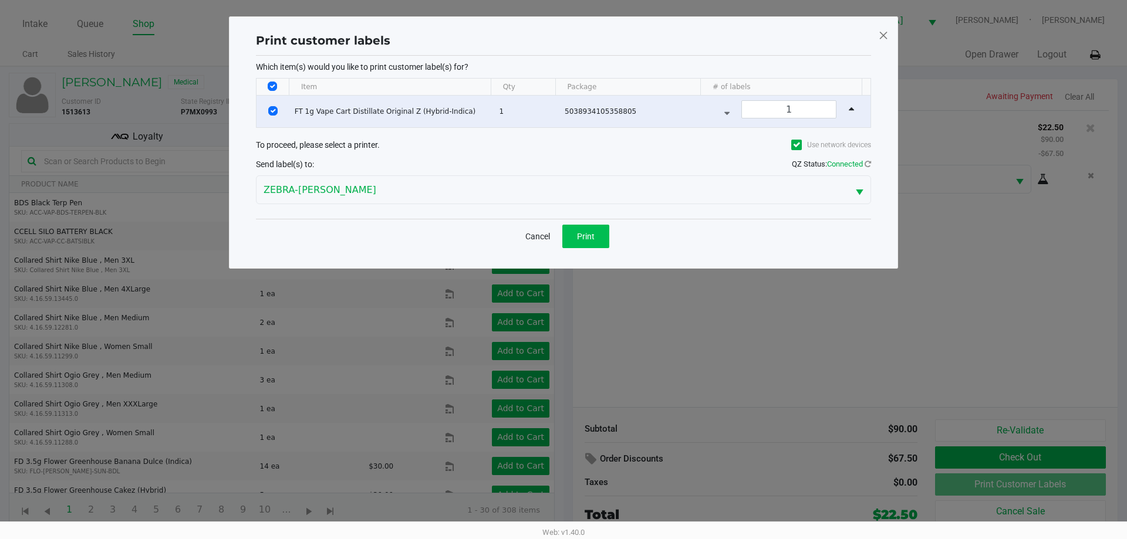
click at [589, 238] on span "Print" at bounding box center [586, 236] width 18 height 9
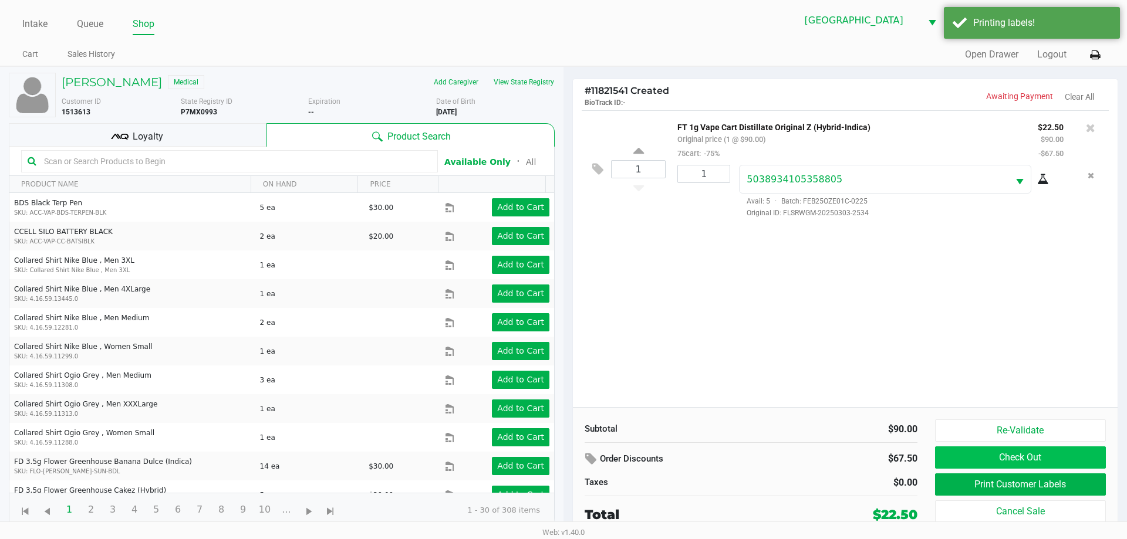
click at [1006, 459] on button "Check Out" at bounding box center [1020, 458] width 171 height 22
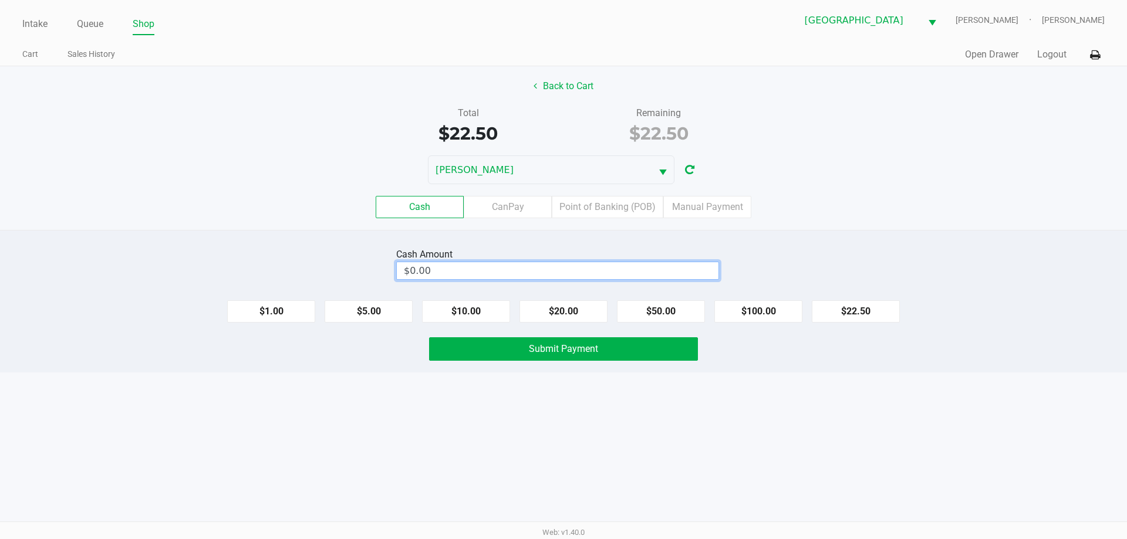
click at [620, 270] on input "$0.00" at bounding box center [558, 270] width 322 height 17
click at [588, 347] on span "Submit Payment" at bounding box center [563, 348] width 69 height 11
type input "$50.50"
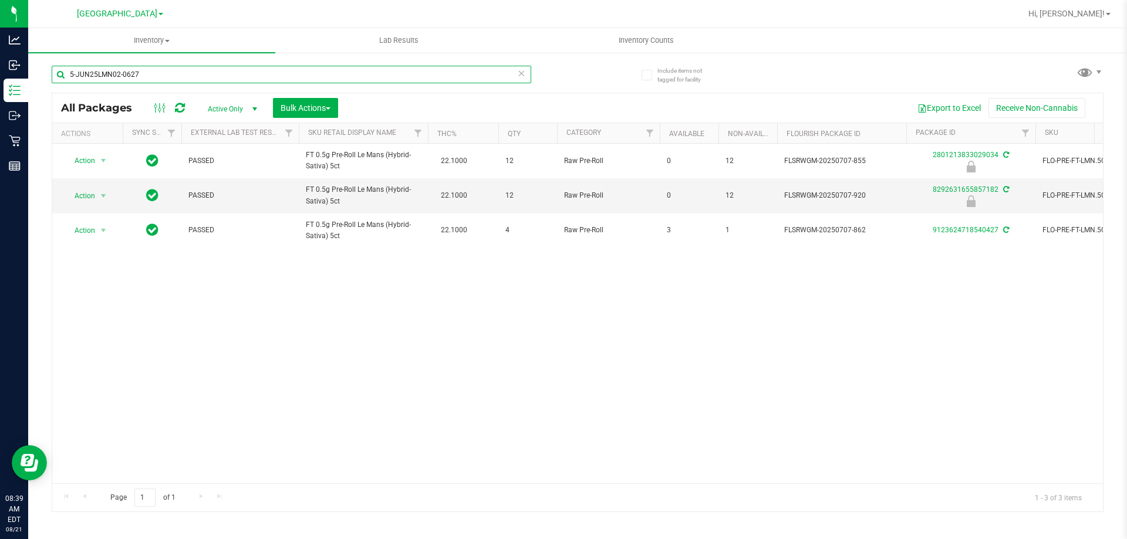
click at [268, 79] on input "5-JUN25LMN02-0627" at bounding box center [291, 75] width 479 height 18
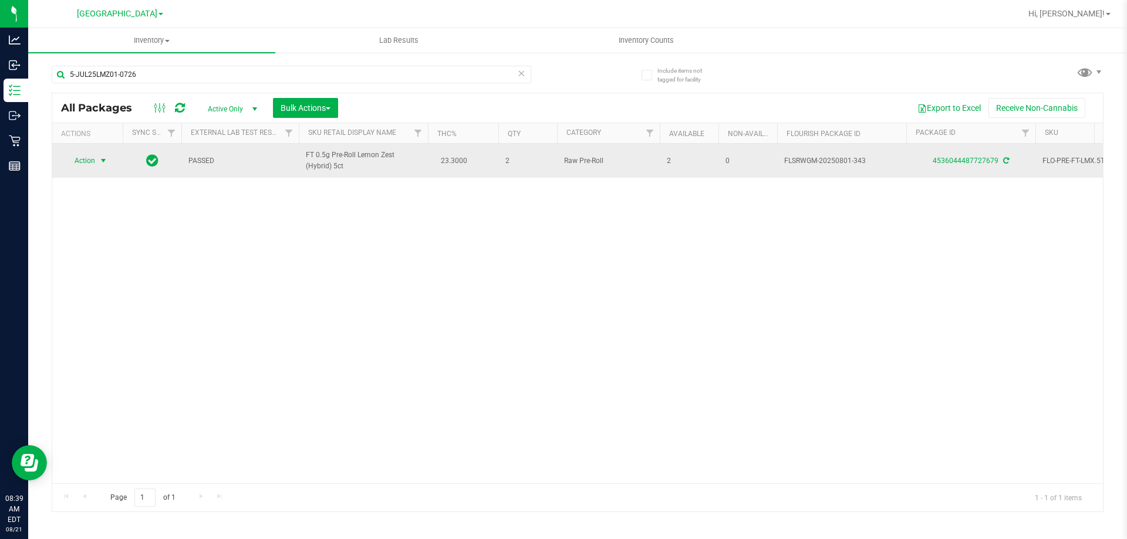
click at [96, 160] on span "select" at bounding box center [103, 161] width 15 height 16
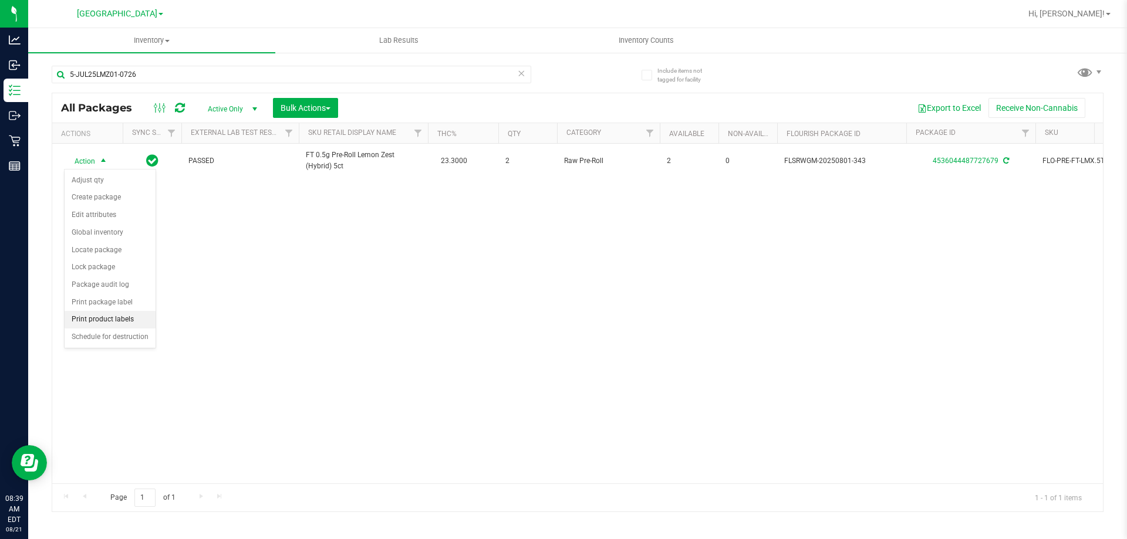
click at [122, 315] on li "Print product labels" at bounding box center [110, 320] width 91 height 18
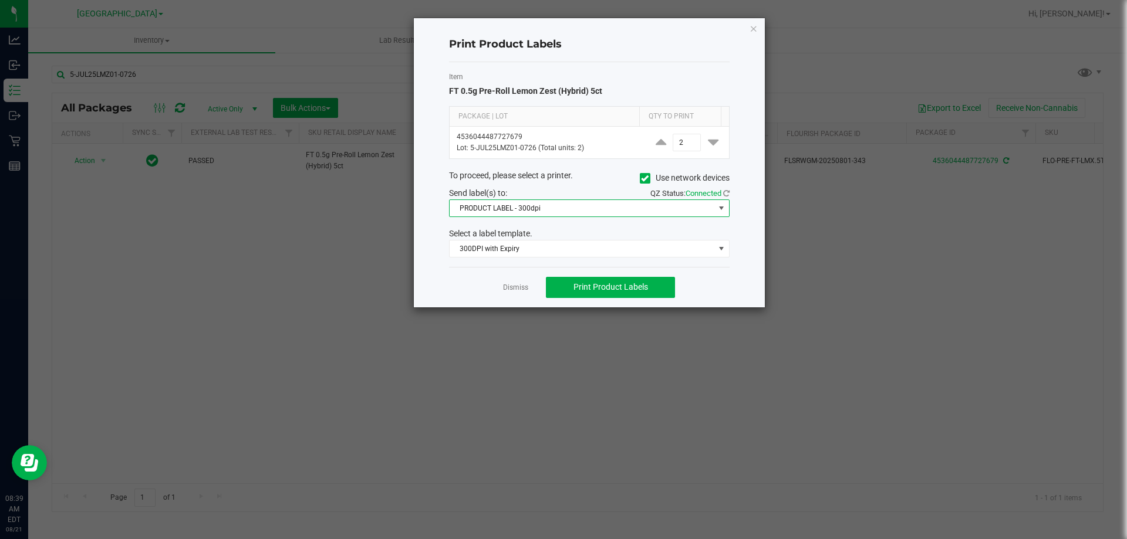
click at [544, 204] on span "PRODUCT LABEL - 300dpi" at bounding box center [581, 208] width 265 height 16
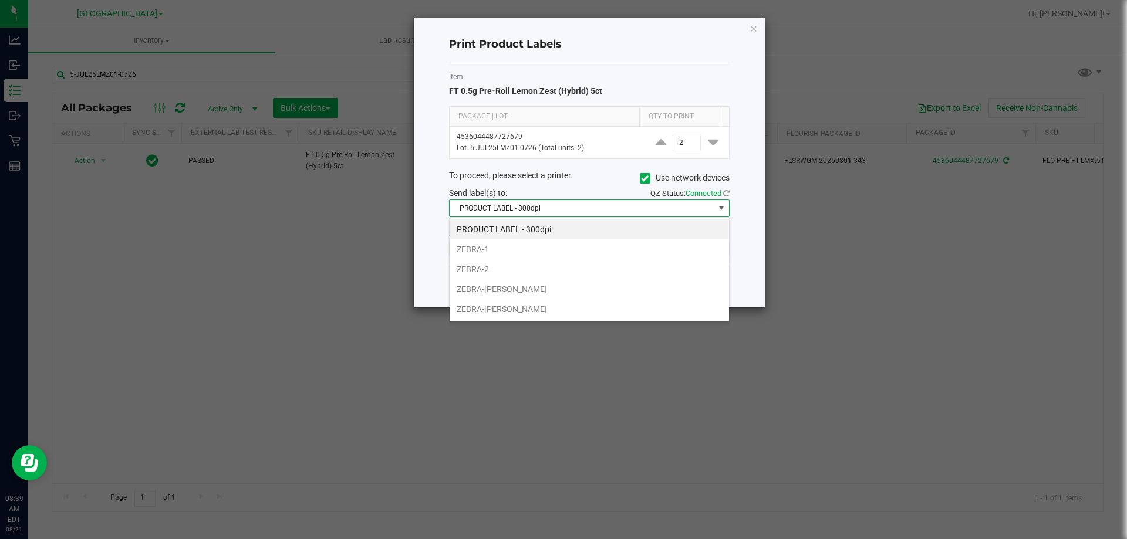
scroll to position [18, 280]
click at [539, 314] on li "ZEBRA-VANCE-JOY" at bounding box center [588, 309] width 279 height 20
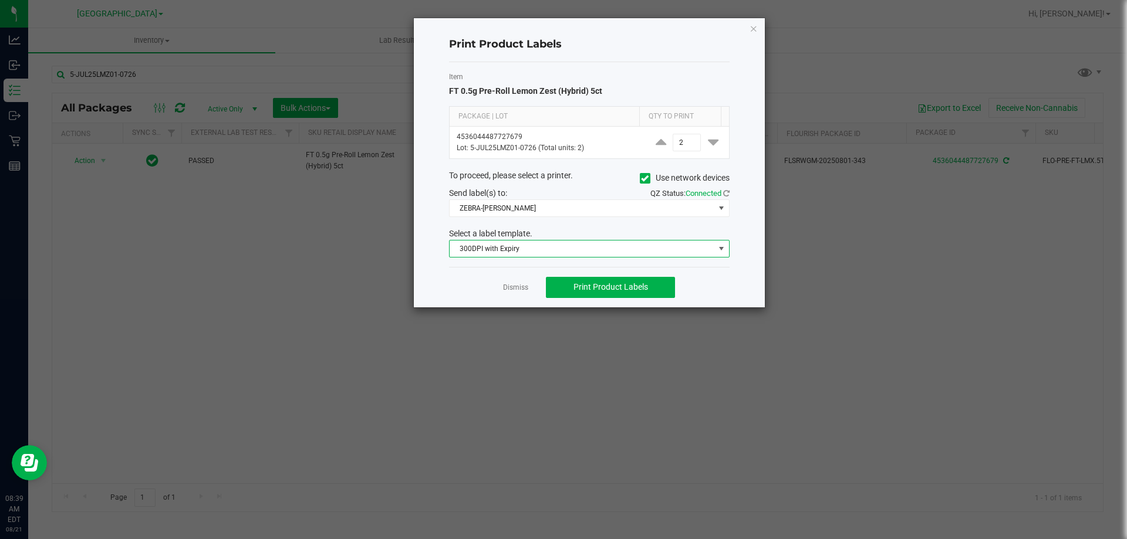
click at [552, 248] on span "300DPI with Expiry" at bounding box center [581, 249] width 265 height 16
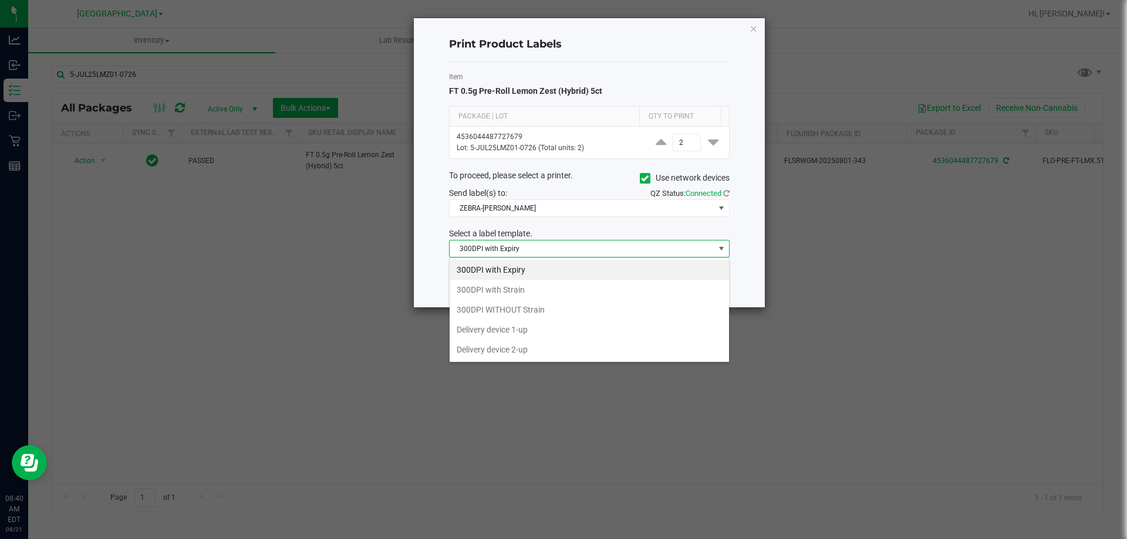
click at [552, 248] on span "300DPI with Expiry" at bounding box center [581, 249] width 265 height 16
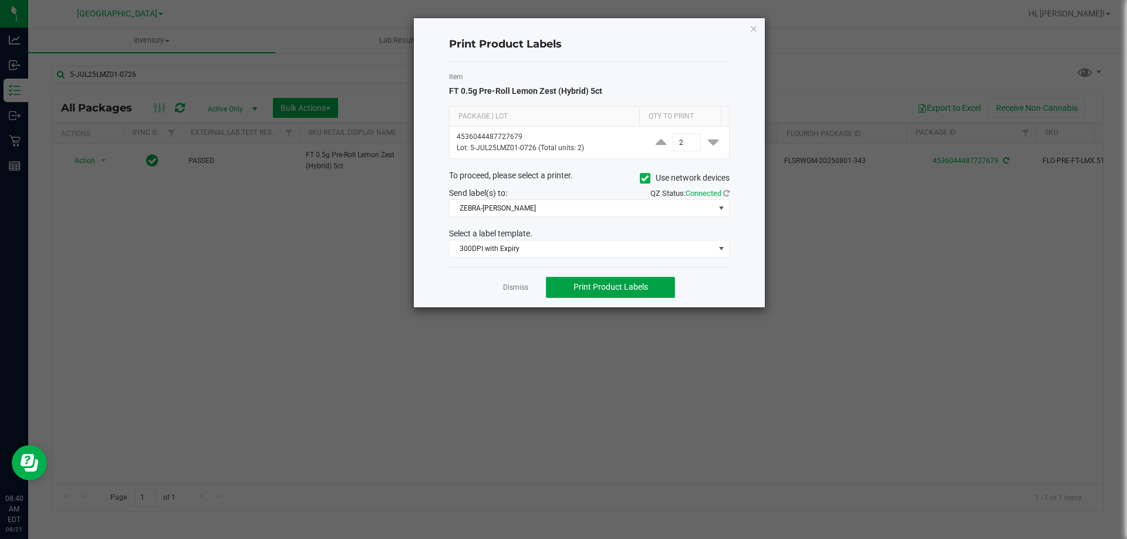
click at [574, 290] on span "Print Product Labels" at bounding box center [610, 286] width 75 height 9
click at [755, 28] on icon "button" at bounding box center [753, 28] width 8 height 14
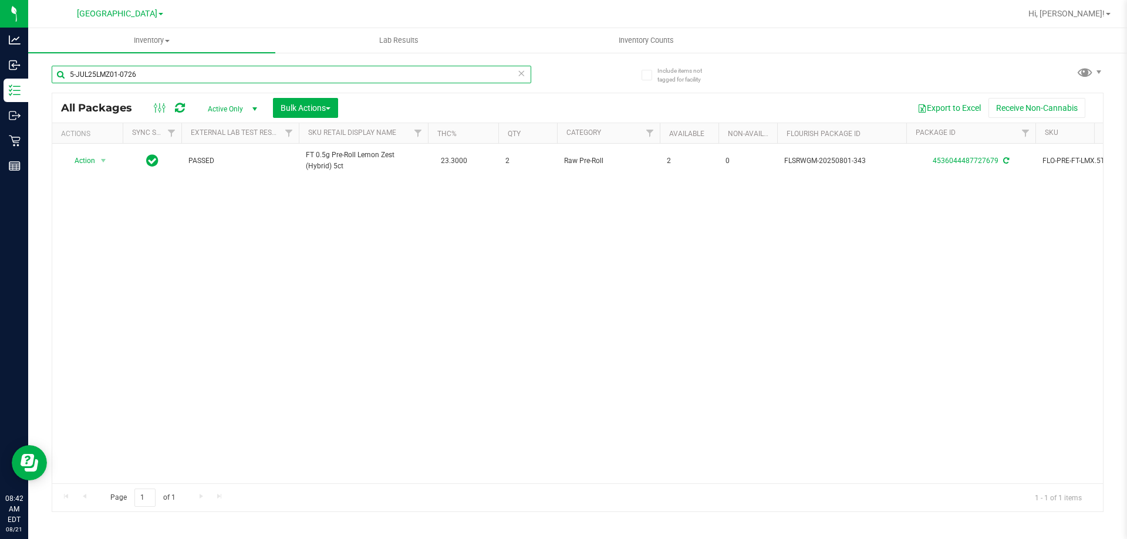
click at [171, 77] on input "5-JUL25LMZ01-0726" at bounding box center [291, 75] width 479 height 18
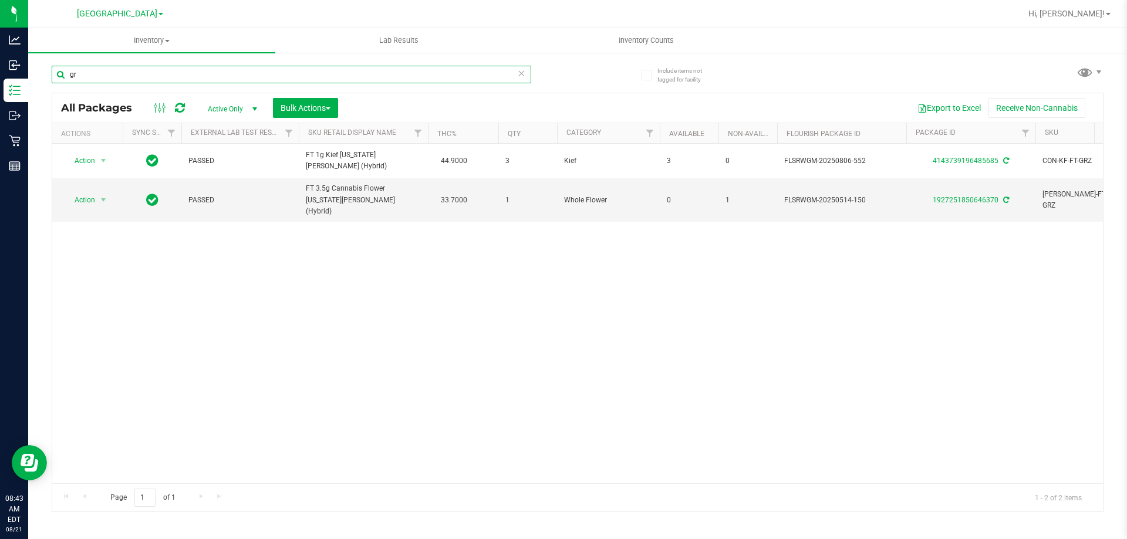
type input "g"
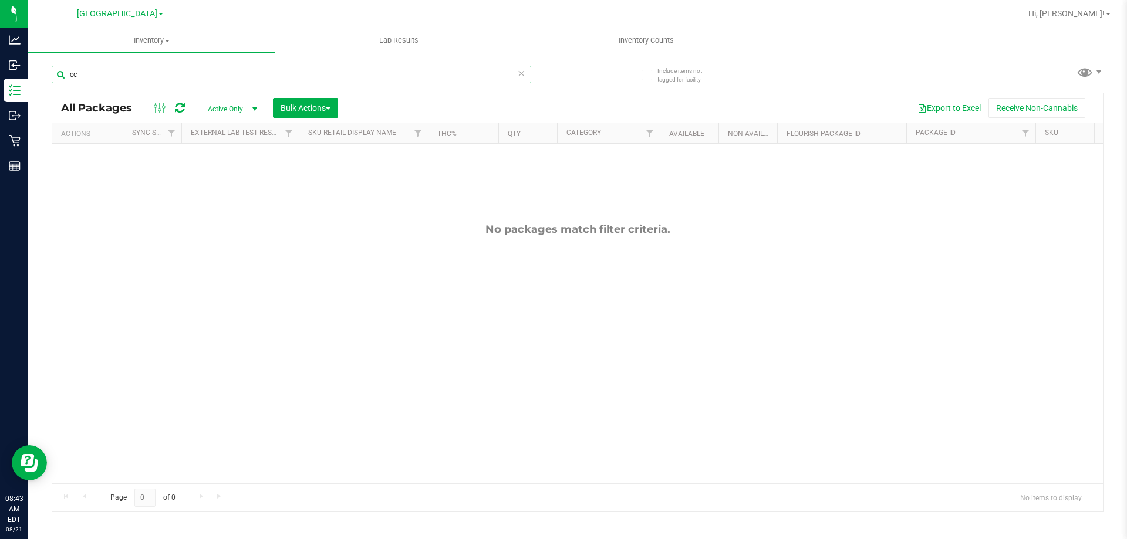
type input "c"
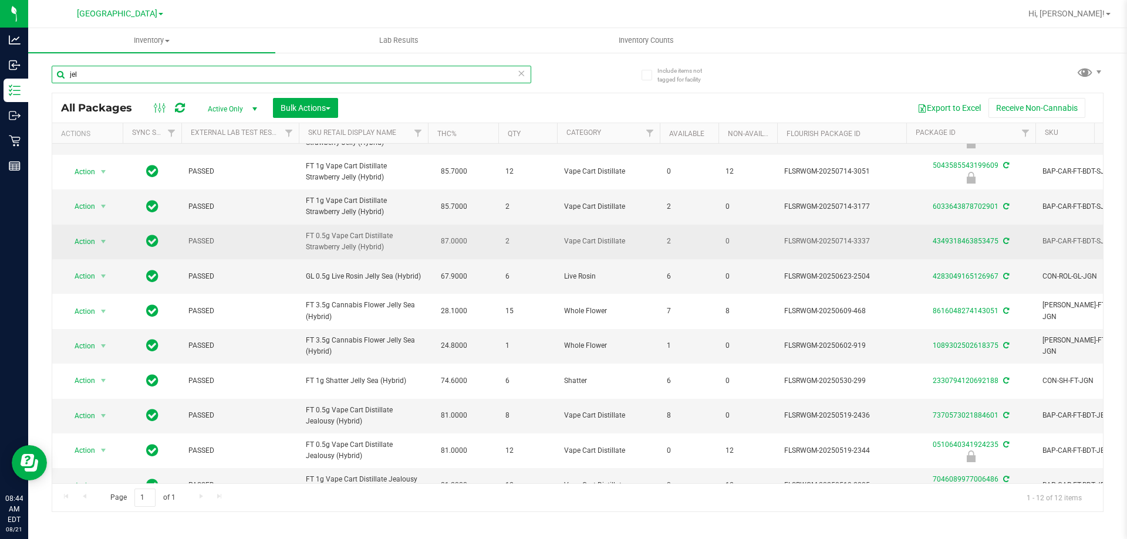
scroll to position [96, 0]
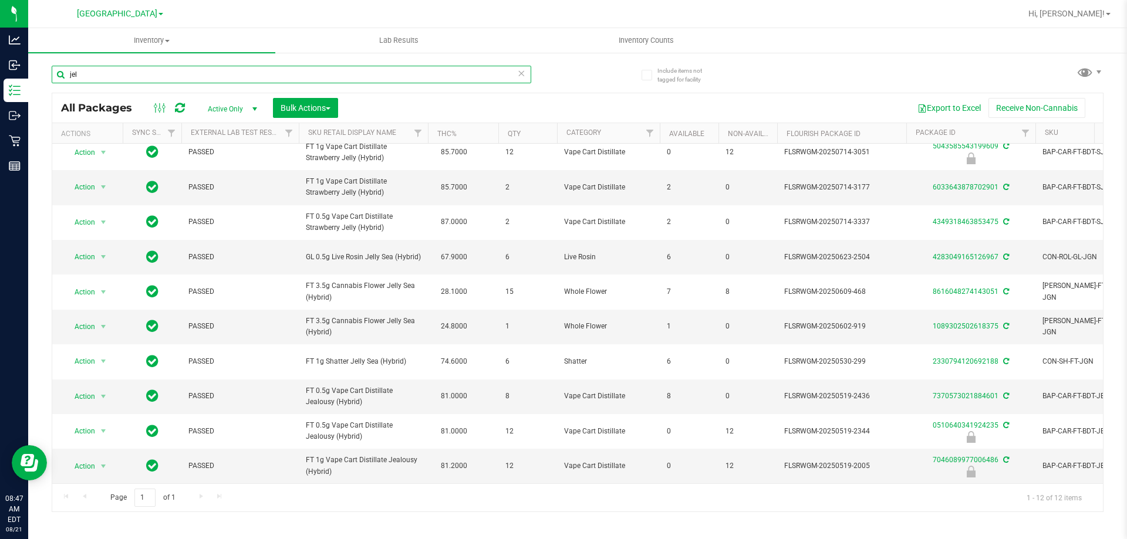
type input "jel"
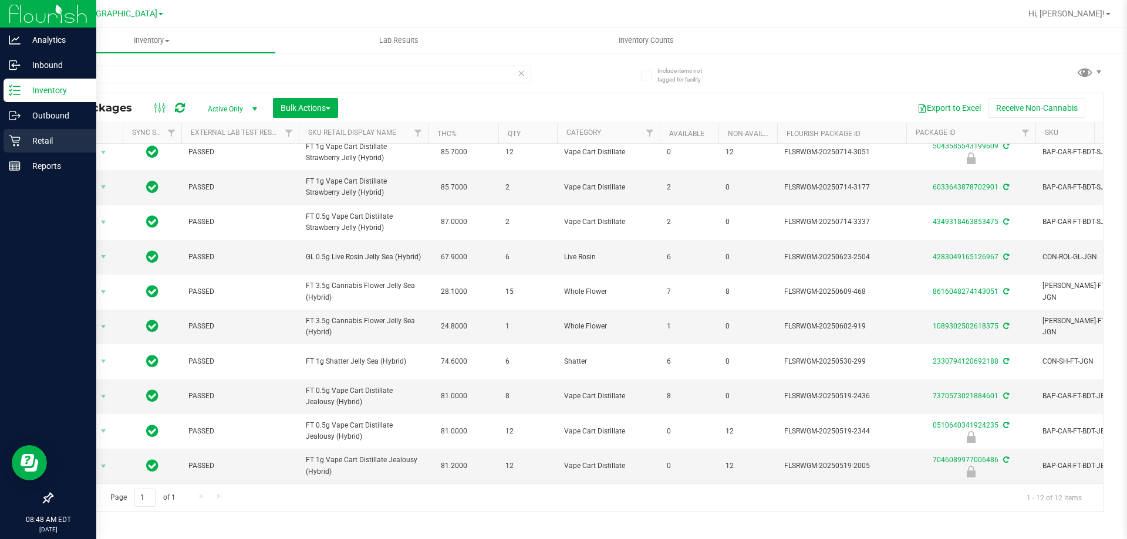
click at [14, 131] on div "Retail" at bounding box center [50, 140] width 93 height 23
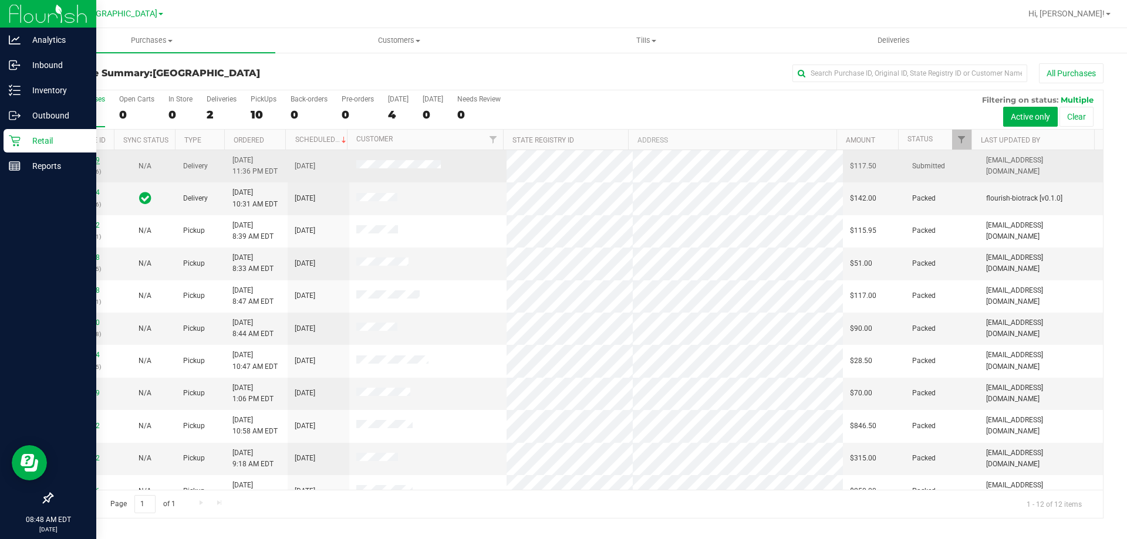
click at [81, 161] on link "11821259" at bounding box center [83, 160] width 33 height 8
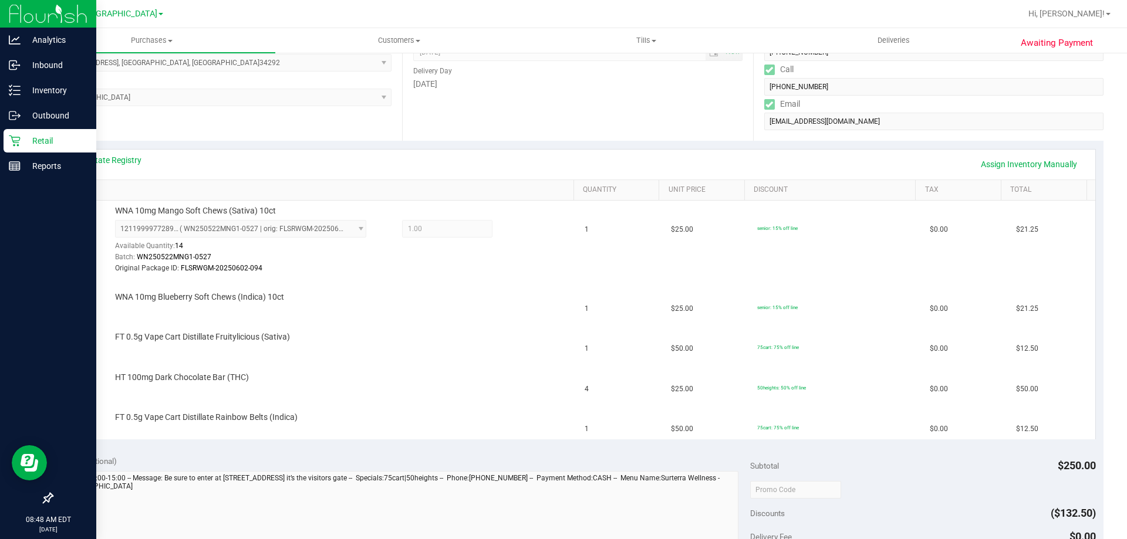
scroll to position [176, 0]
click at [23, 140] on p "Retail" at bounding box center [56, 141] width 70 height 14
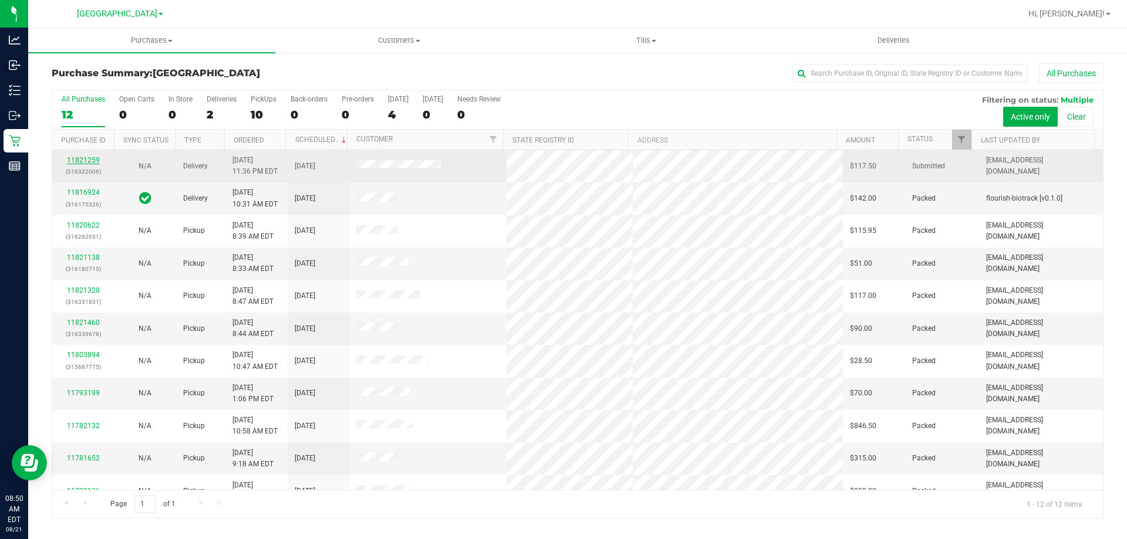
click at [91, 157] on link "11821259" at bounding box center [83, 160] width 33 height 8
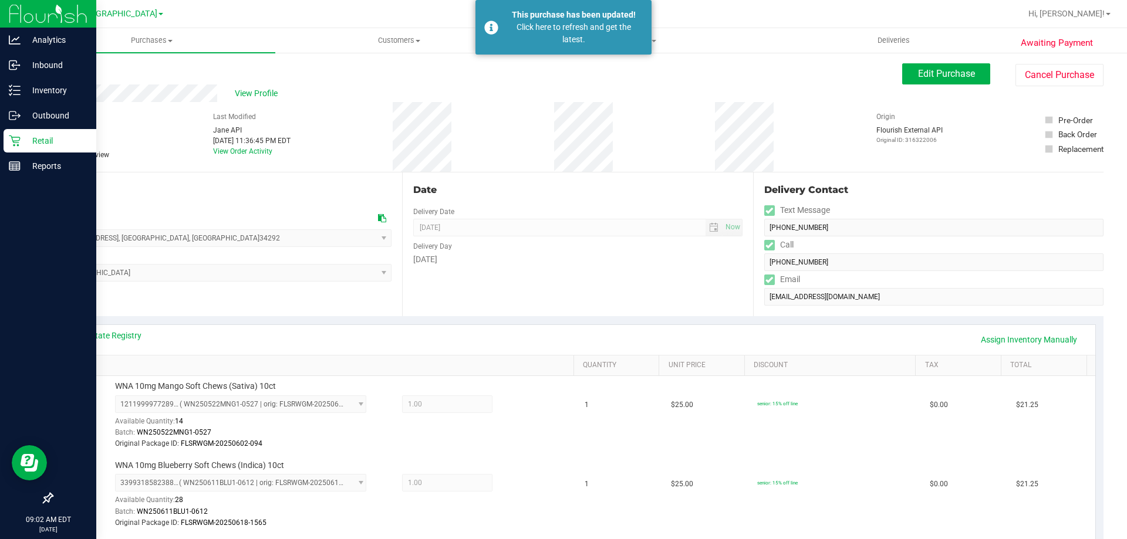
click at [38, 138] on p "Retail" at bounding box center [56, 141] width 70 height 14
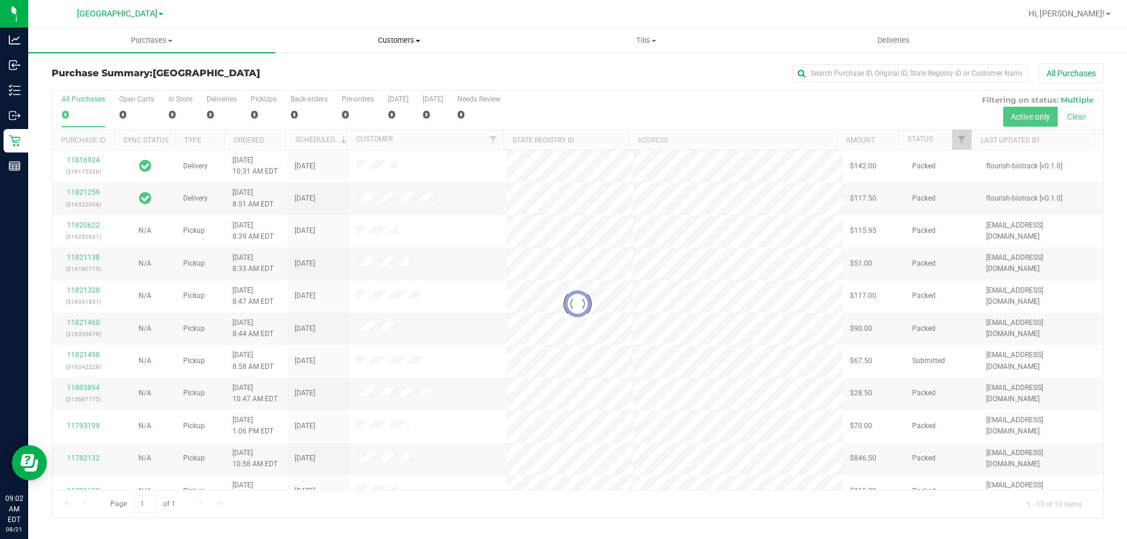
click at [386, 39] on span "Customers" at bounding box center [399, 40] width 246 height 11
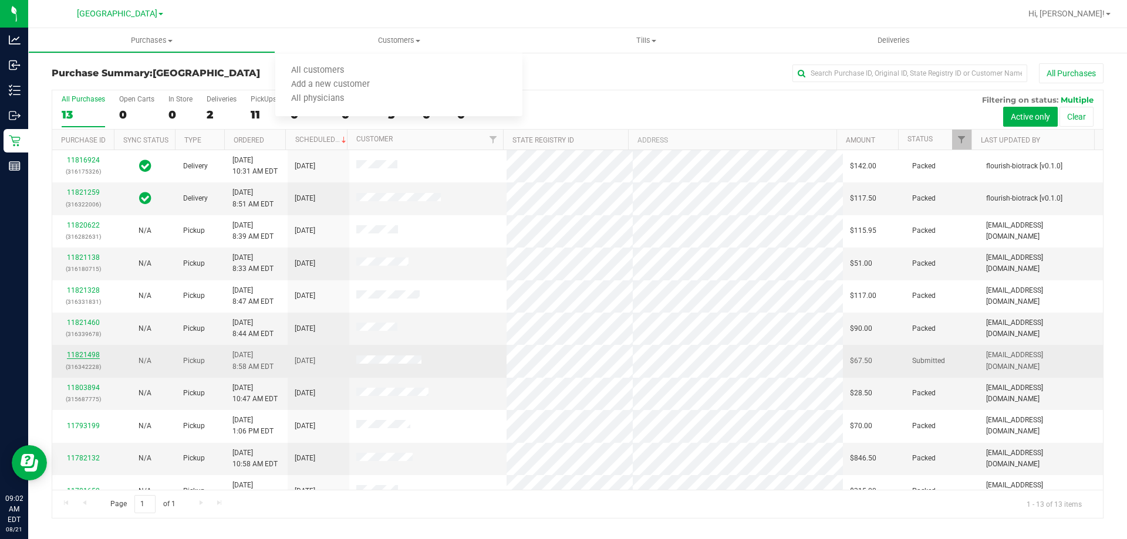
click at [90, 353] on link "11821498" at bounding box center [83, 355] width 33 height 8
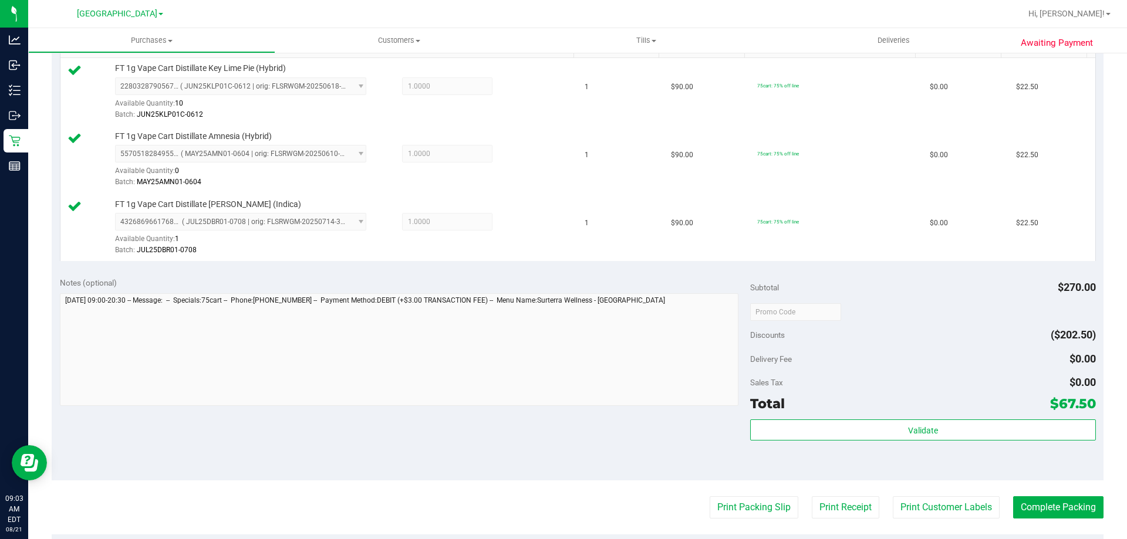
scroll to position [319, 0]
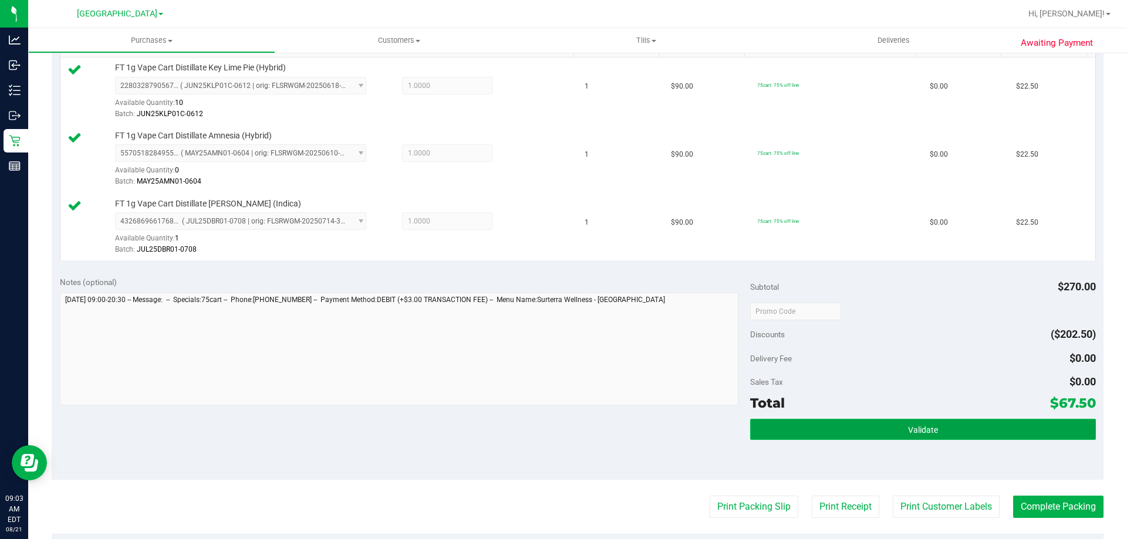
click at [845, 429] on button "Validate" at bounding box center [922, 429] width 345 height 21
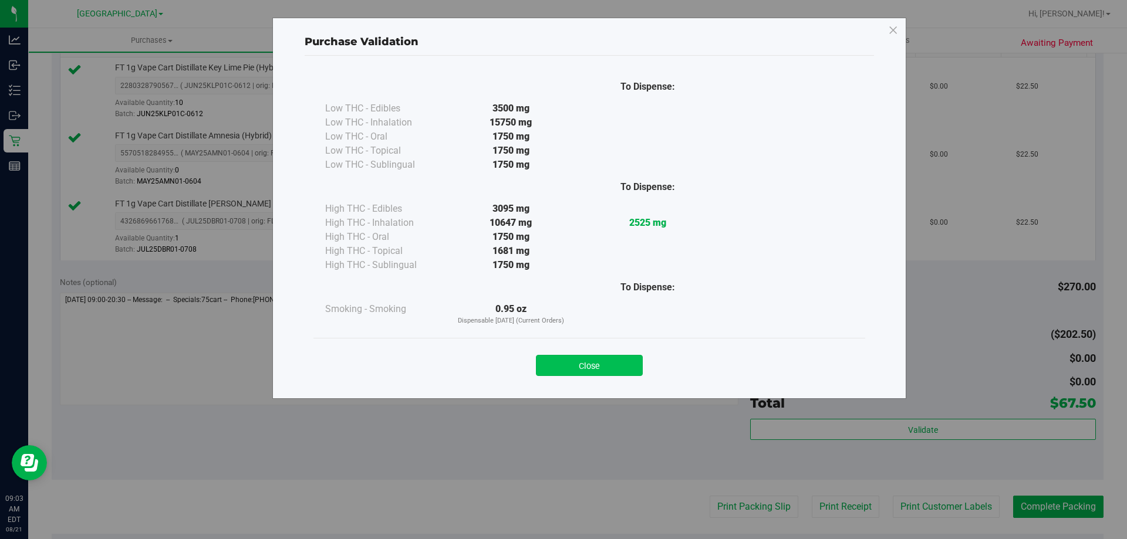
click at [606, 373] on button "Close" at bounding box center [589, 365] width 107 height 21
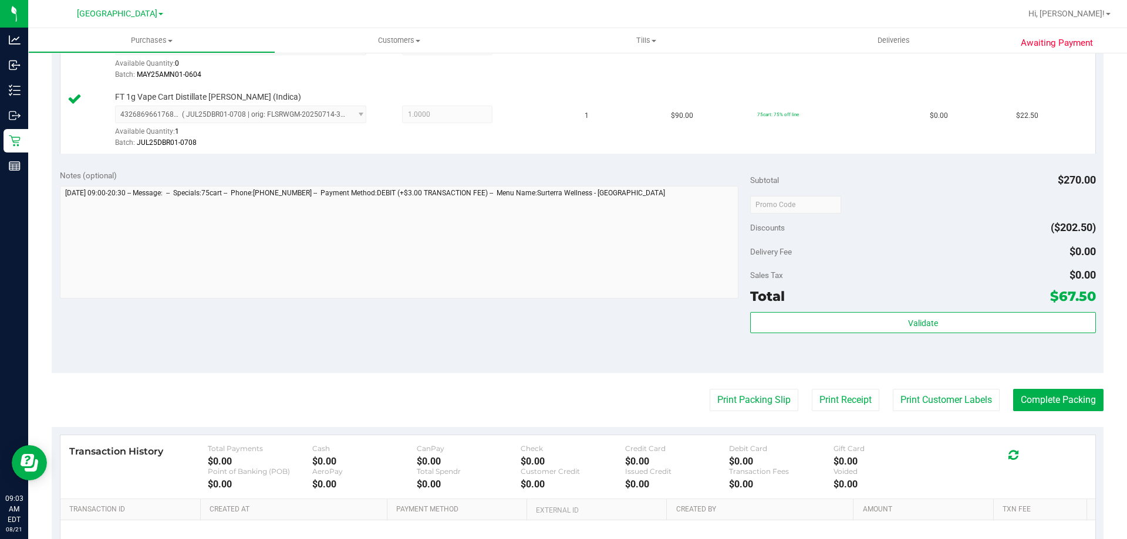
scroll to position [451, 0]
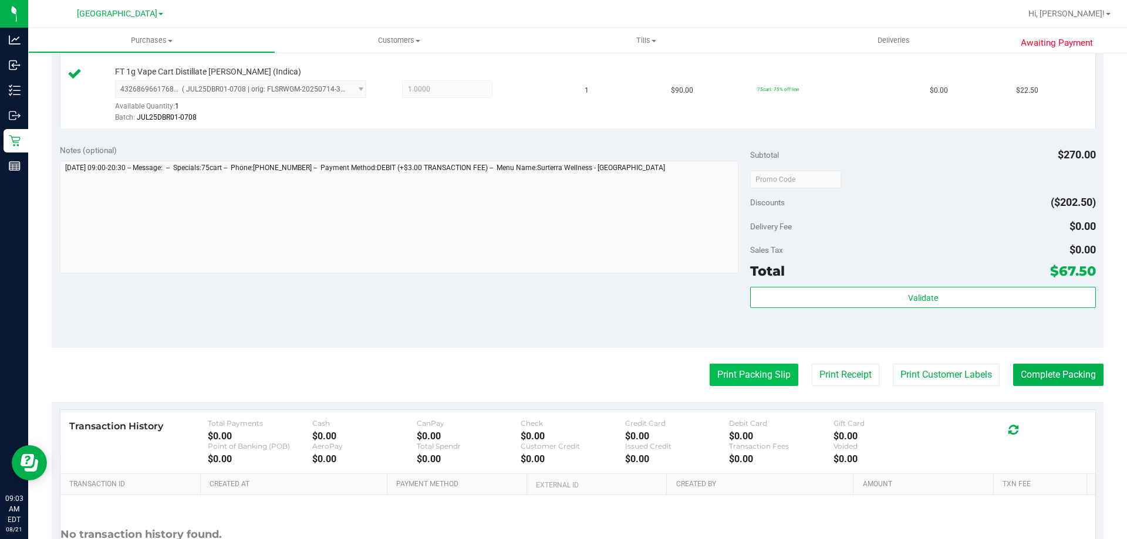
click at [735, 374] on button "Print Packing Slip" at bounding box center [753, 375] width 89 height 22
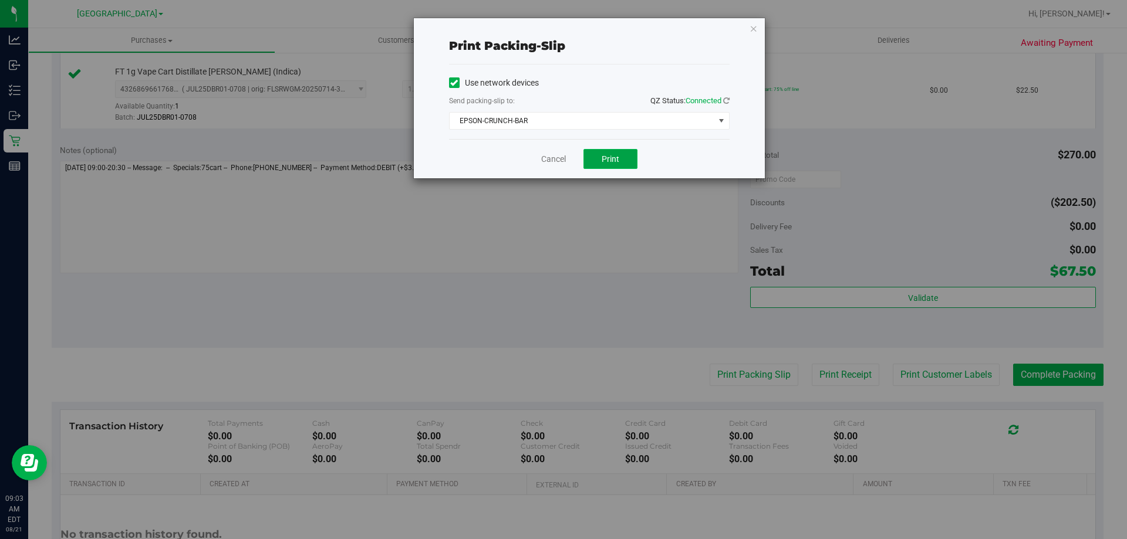
click at [605, 158] on span "Print" at bounding box center [610, 158] width 18 height 9
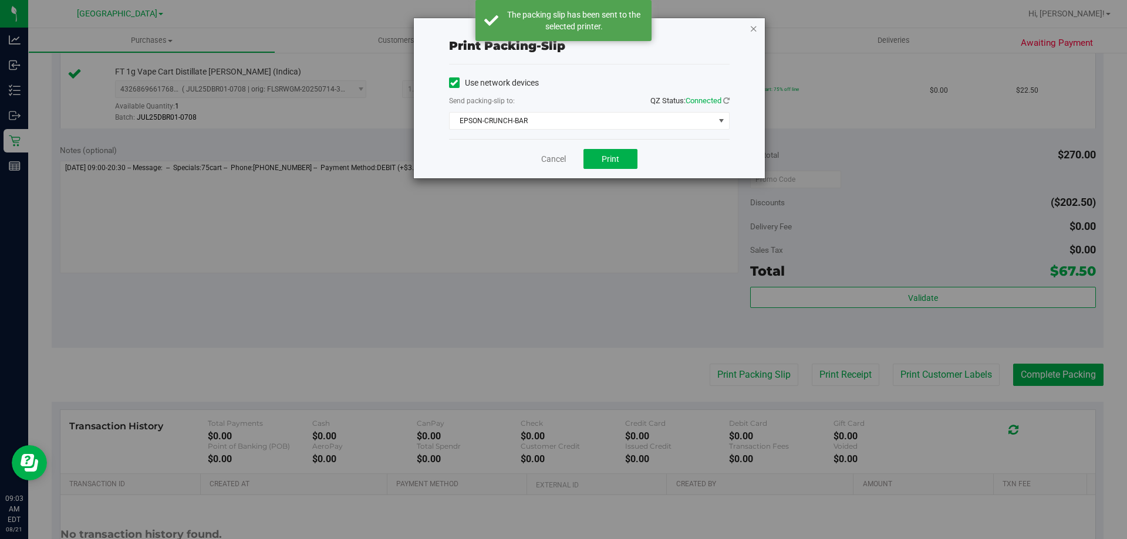
click at [755, 30] on icon "button" at bounding box center [753, 28] width 8 height 14
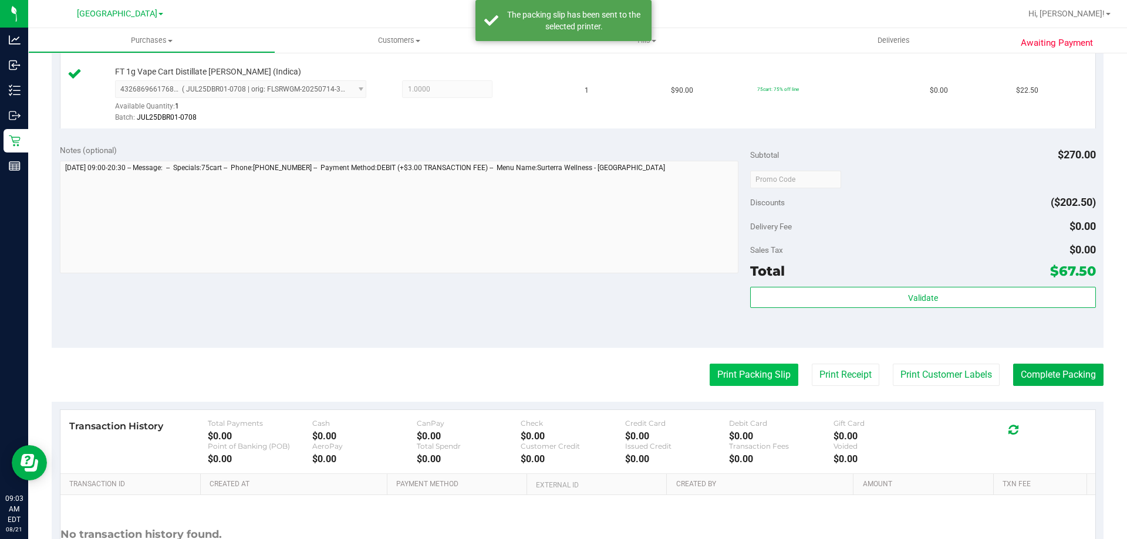
click at [748, 377] on button "Print Packing Slip" at bounding box center [753, 375] width 89 height 22
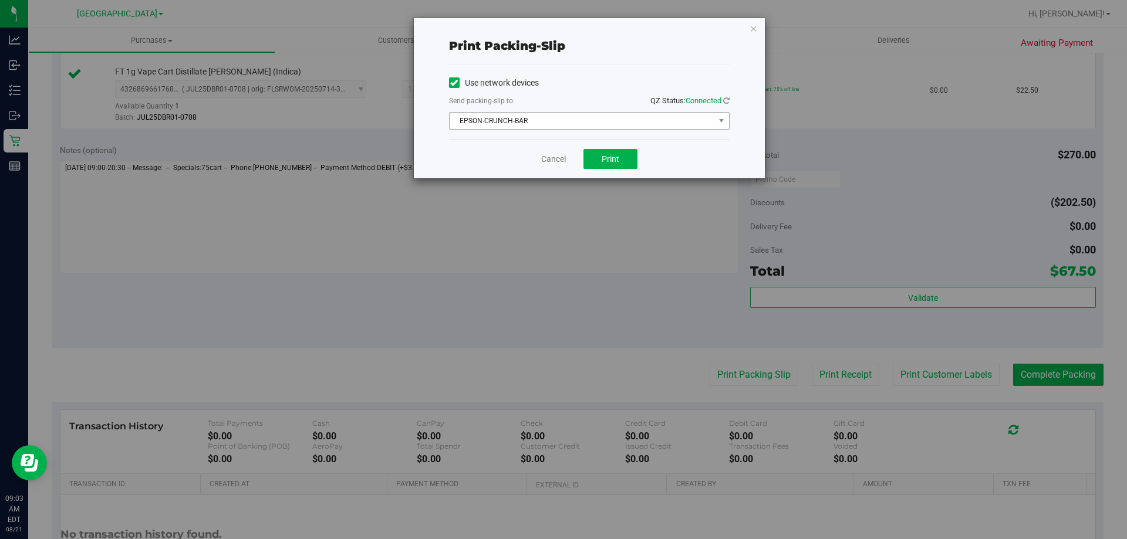
click at [667, 114] on span "EPSON-CRUNCH-BAR" at bounding box center [581, 121] width 265 height 16
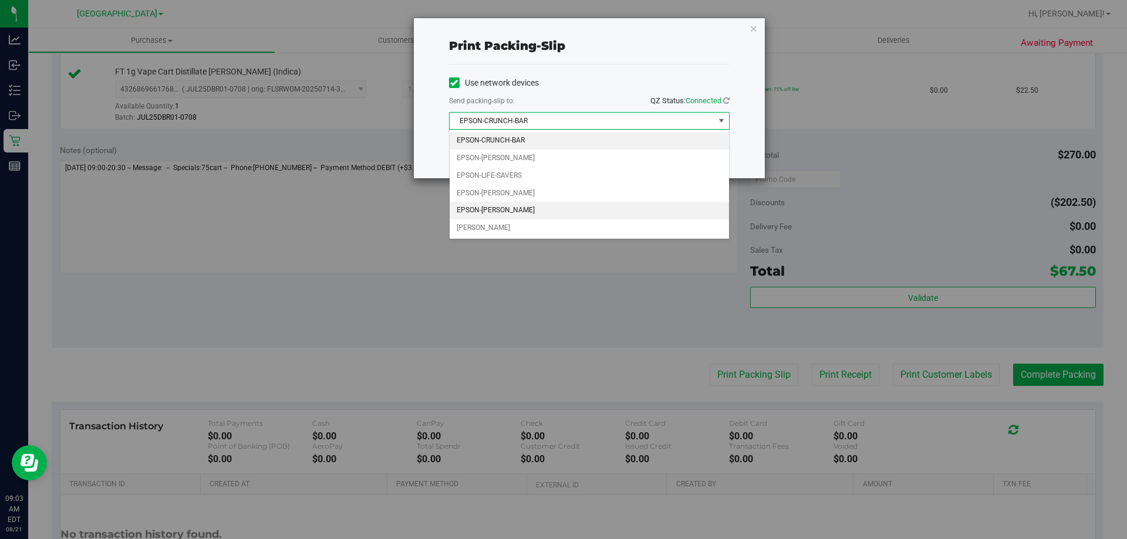
click at [538, 217] on li "EPSON-VANCE-JOY" at bounding box center [588, 211] width 279 height 18
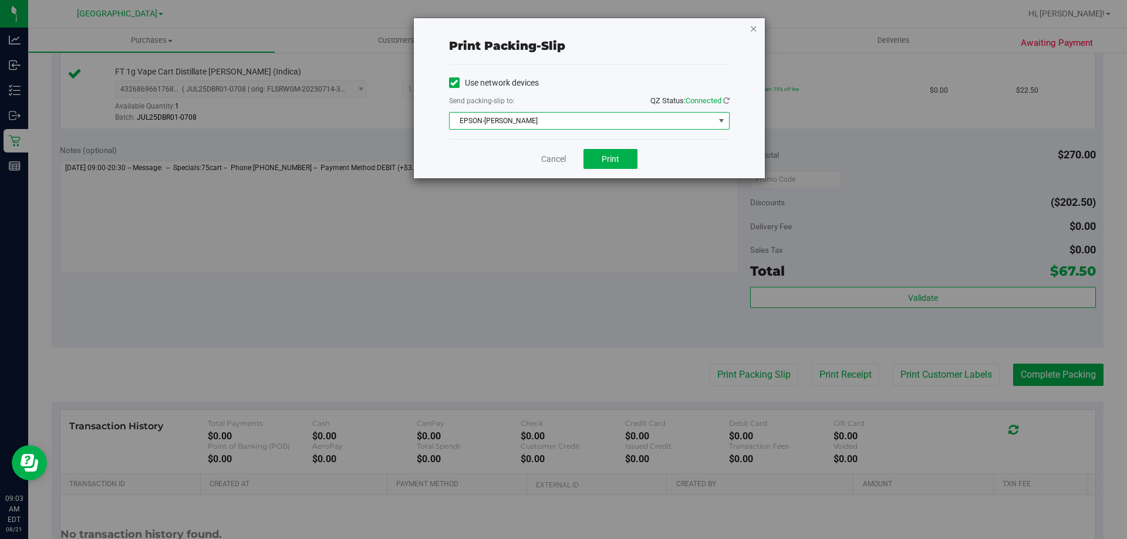
click at [754, 28] on icon "button" at bounding box center [753, 28] width 8 height 14
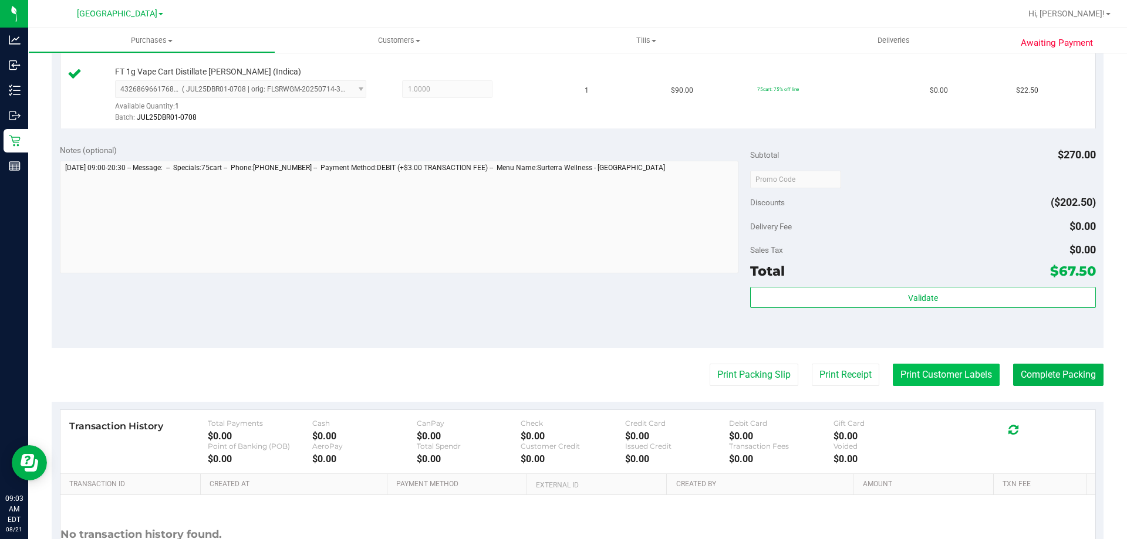
click at [929, 380] on button "Print Customer Labels" at bounding box center [945, 375] width 107 height 22
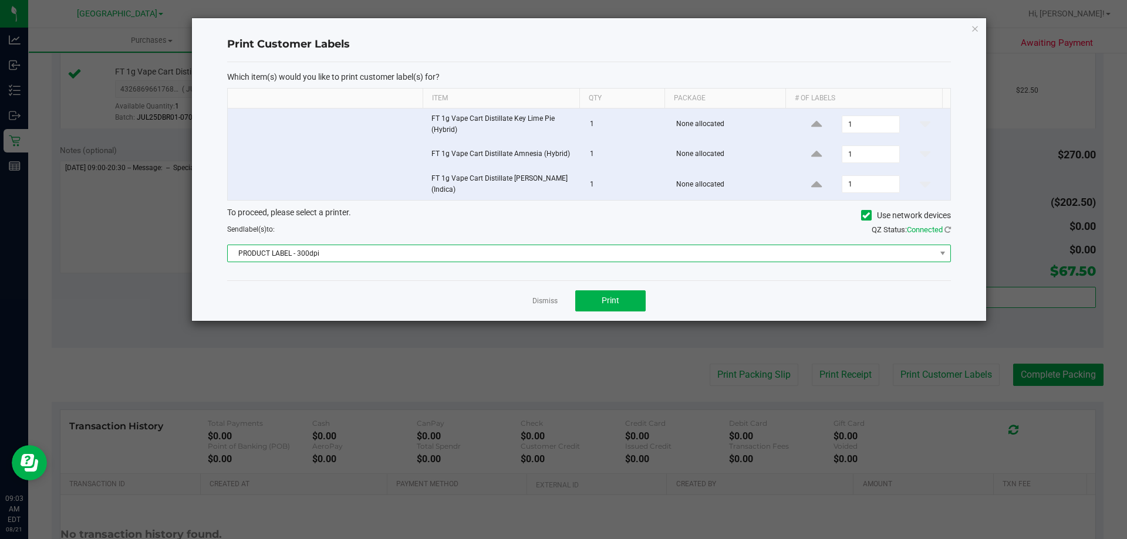
click at [518, 259] on span "PRODUCT LABEL - 300dpi" at bounding box center [582, 253] width 708 height 16
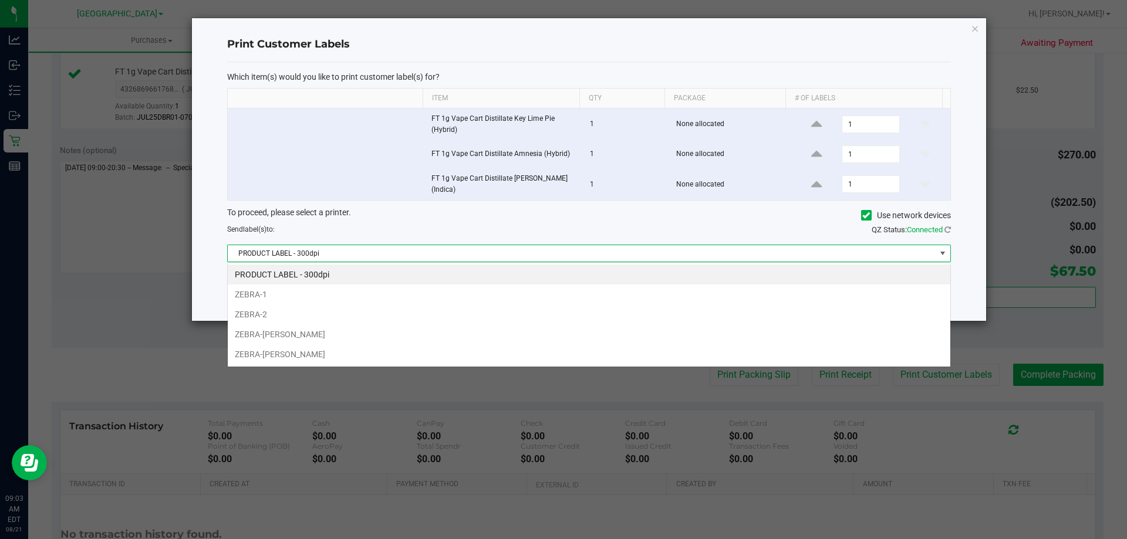
scroll to position [18, 723]
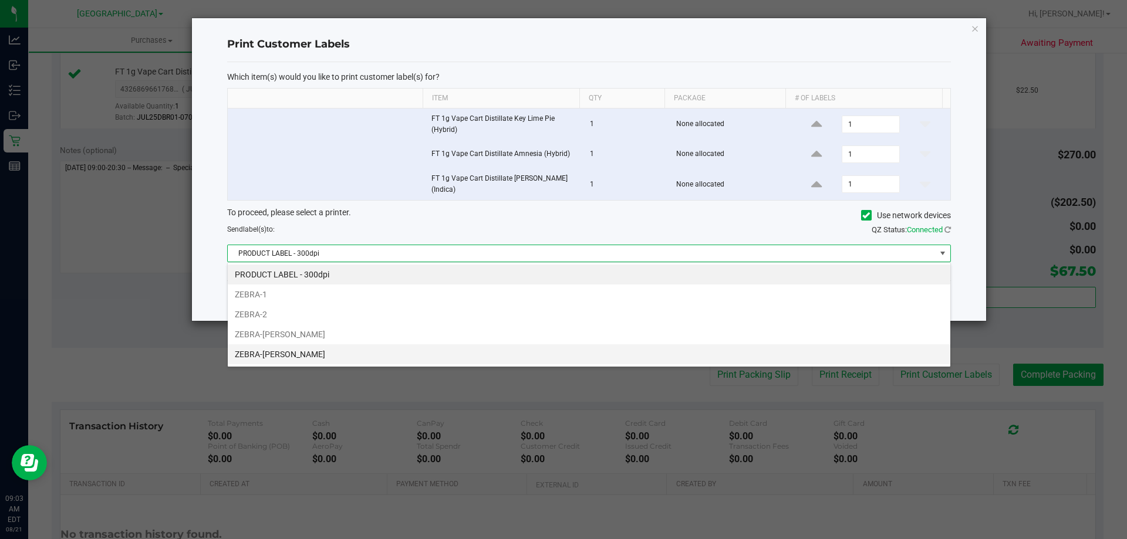
click at [340, 354] on li "ZEBRA-VANCE-JOY" at bounding box center [589, 354] width 722 height 20
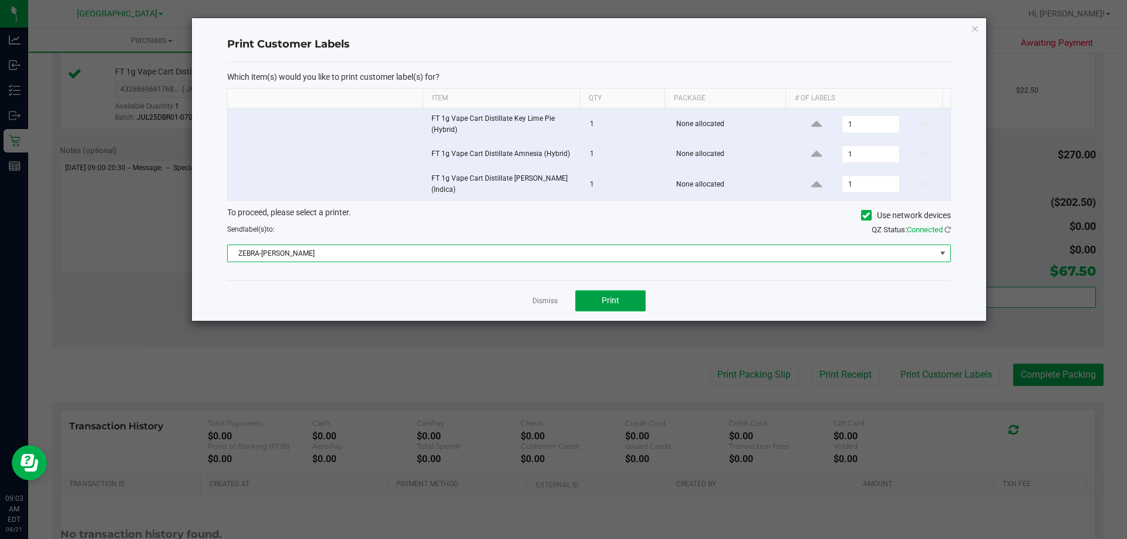
click at [617, 297] on span "Print" at bounding box center [610, 300] width 18 height 9
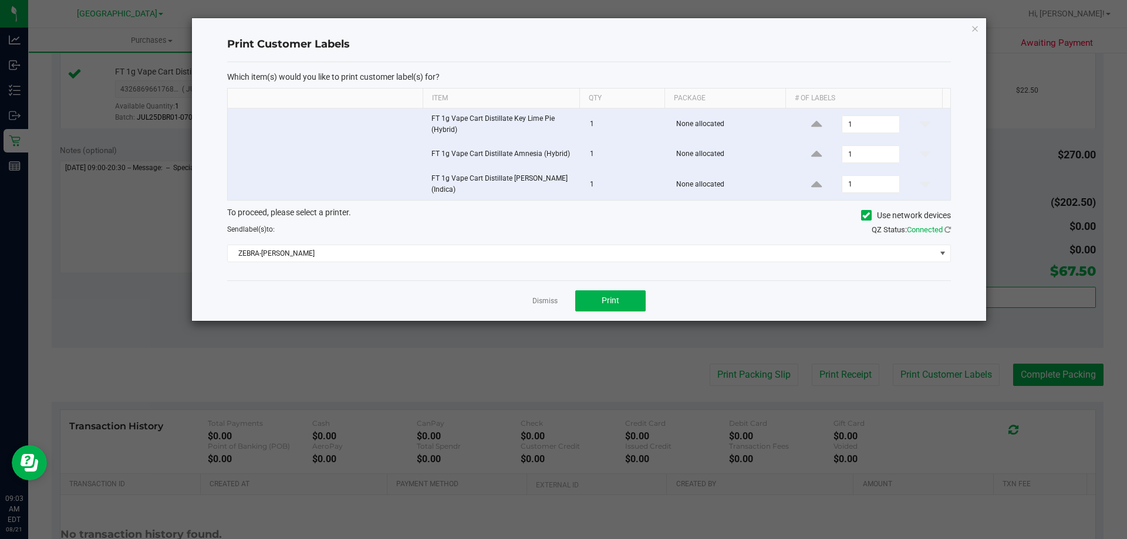
click at [993, 29] on ngb-modal-window "Print Customer Labels Which item(s) would you like to print customer label(s) f…" at bounding box center [567, 269] width 1135 height 539
click at [975, 29] on icon "button" at bounding box center [974, 28] width 8 height 14
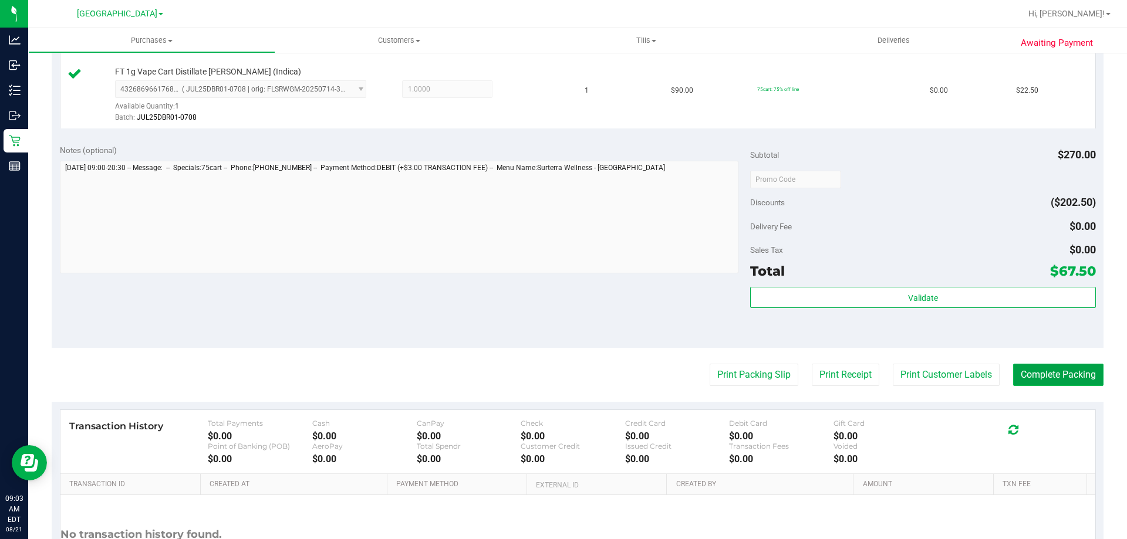
click at [1051, 377] on button "Complete Packing" at bounding box center [1058, 375] width 90 height 22
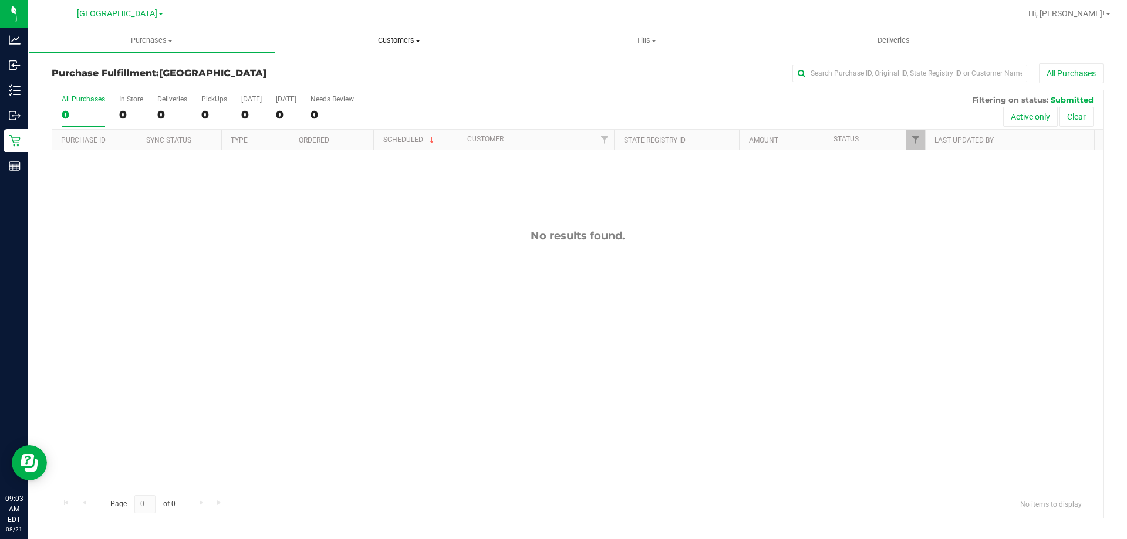
click at [390, 47] on uib-tab-heading "Customers All customers Add a new customer All physicians" at bounding box center [398, 40] width 247 height 25
click at [367, 72] on li "All customers" at bounding box center [398, 71] width 247 height 14
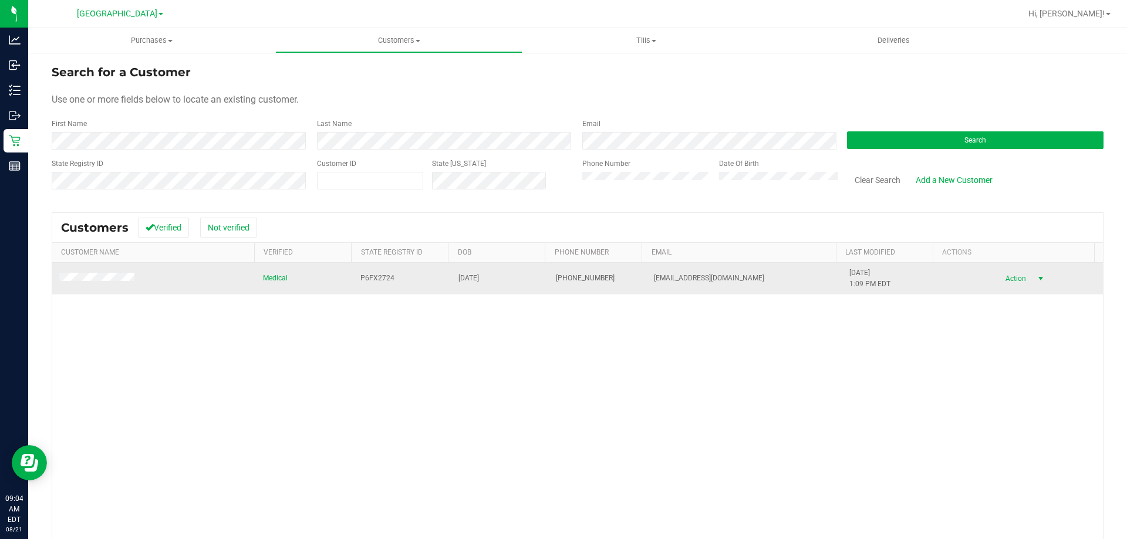
click at [1009, 278] on span "Action" at bounding box center [1014, 278] width 38 height 16
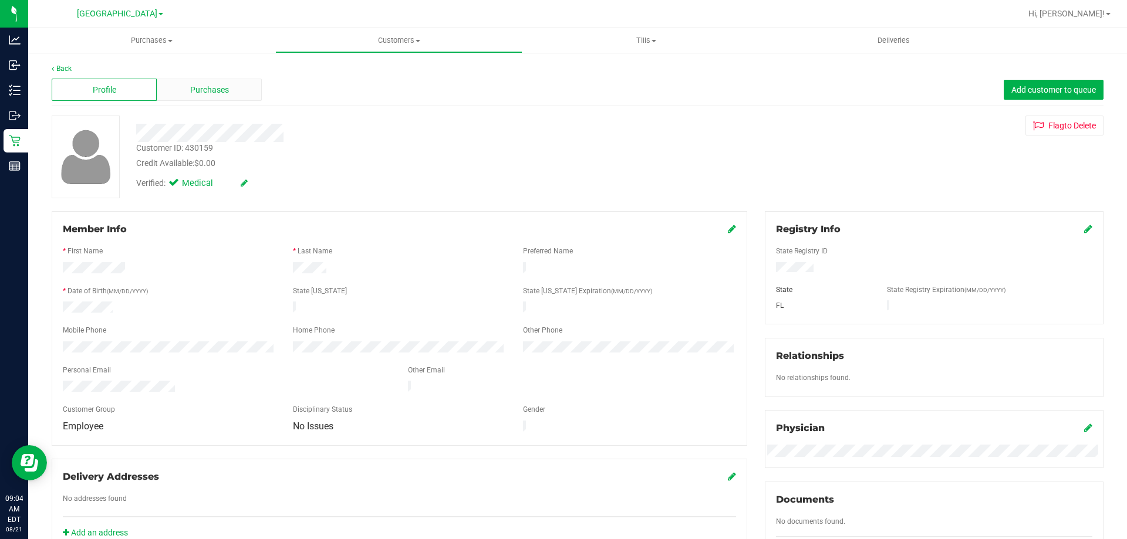
click at [253, 91] on div "Purchases" at bounding box center [209, 90] width 105 height 22
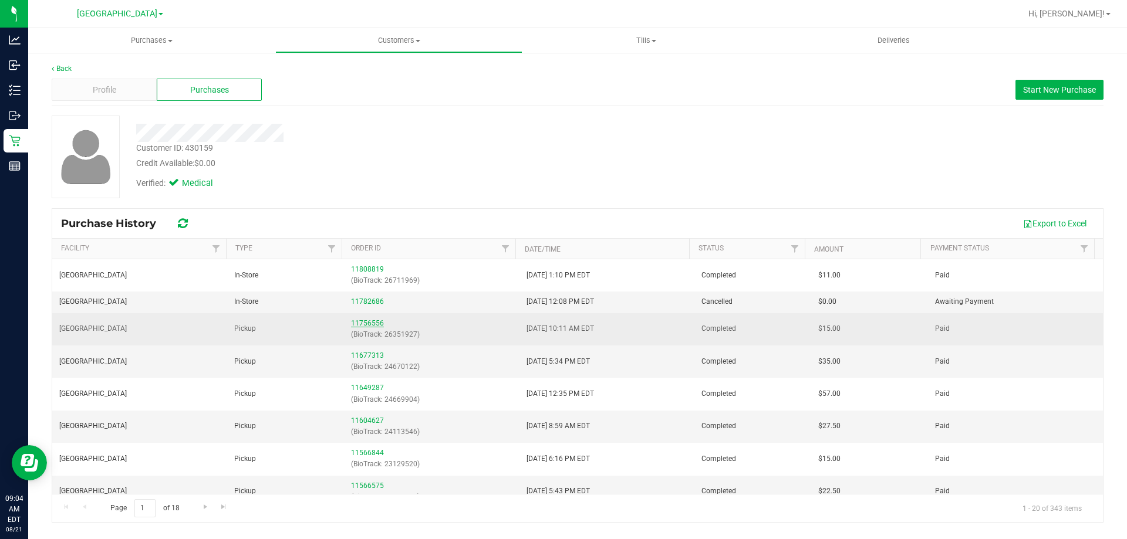
click at [371, 323] on link "11756556" at bounding box center [367, 323] width 33 height 8
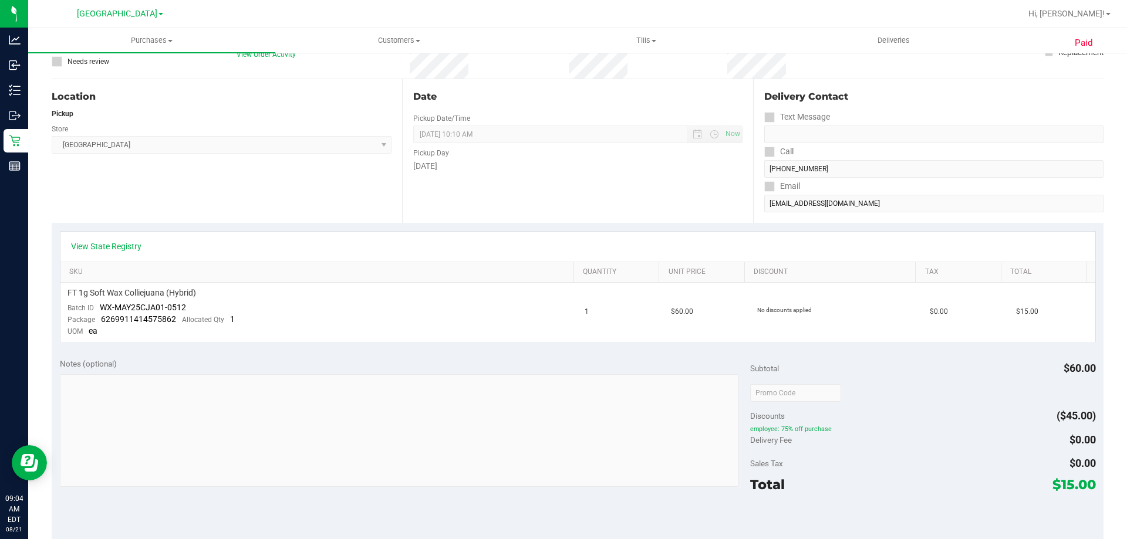
scroll to position [117, 0]
